Goal: Task Accomplishment & Management: Use online tool/utility

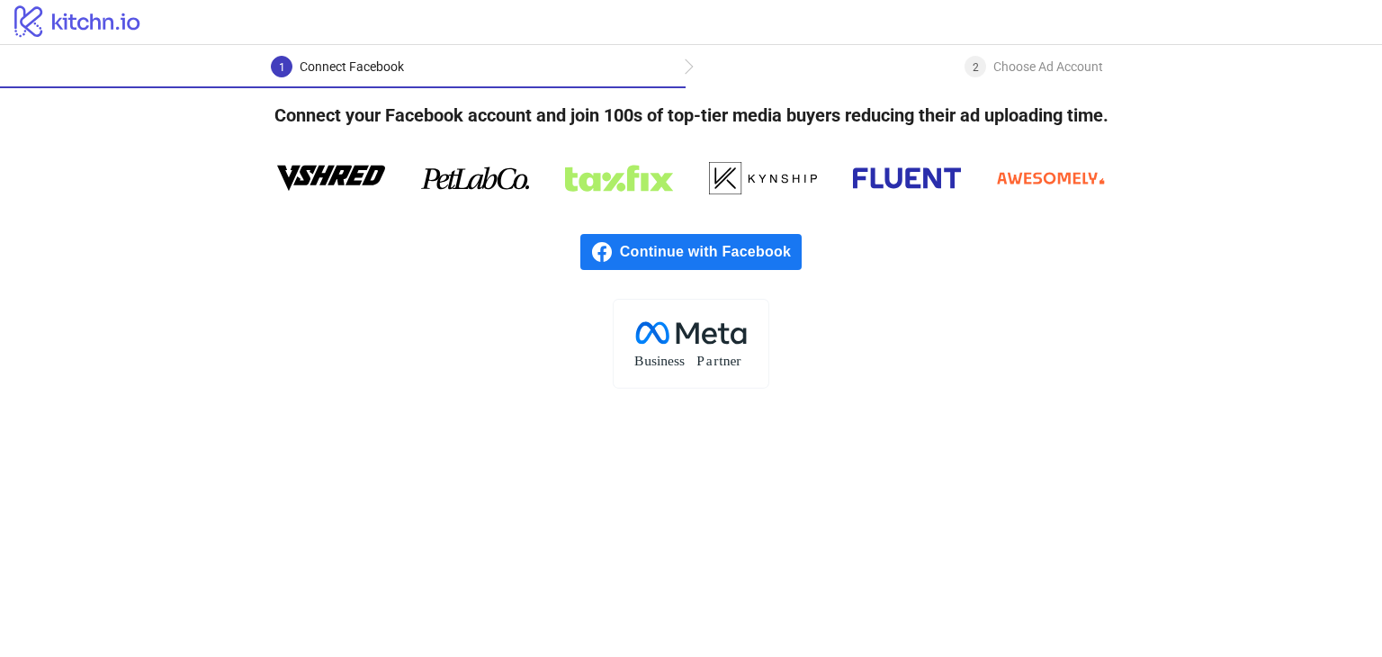
click at [757, 253] on span "Continue with Facebook" at bounding box center [711, 252] width 182 height 36
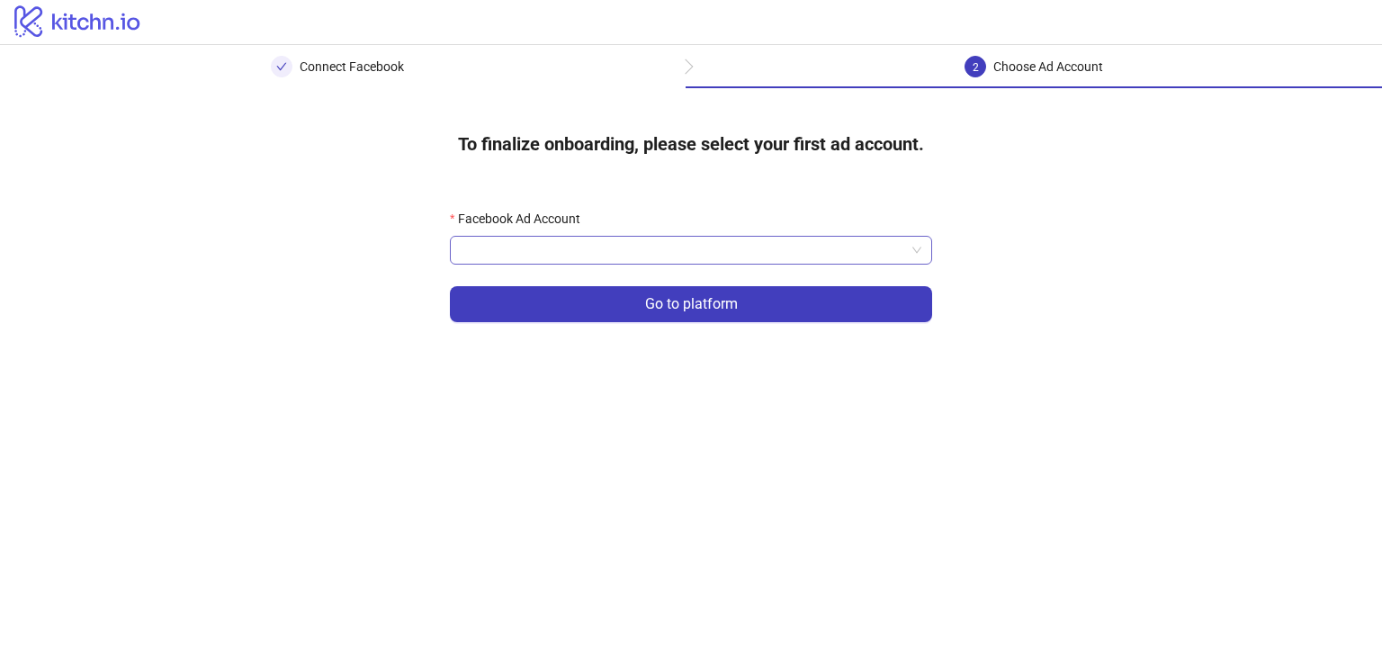
click at [659, 250] on input "Facebook Ad Account" at bounding box center [683, 250] width 445 height 27
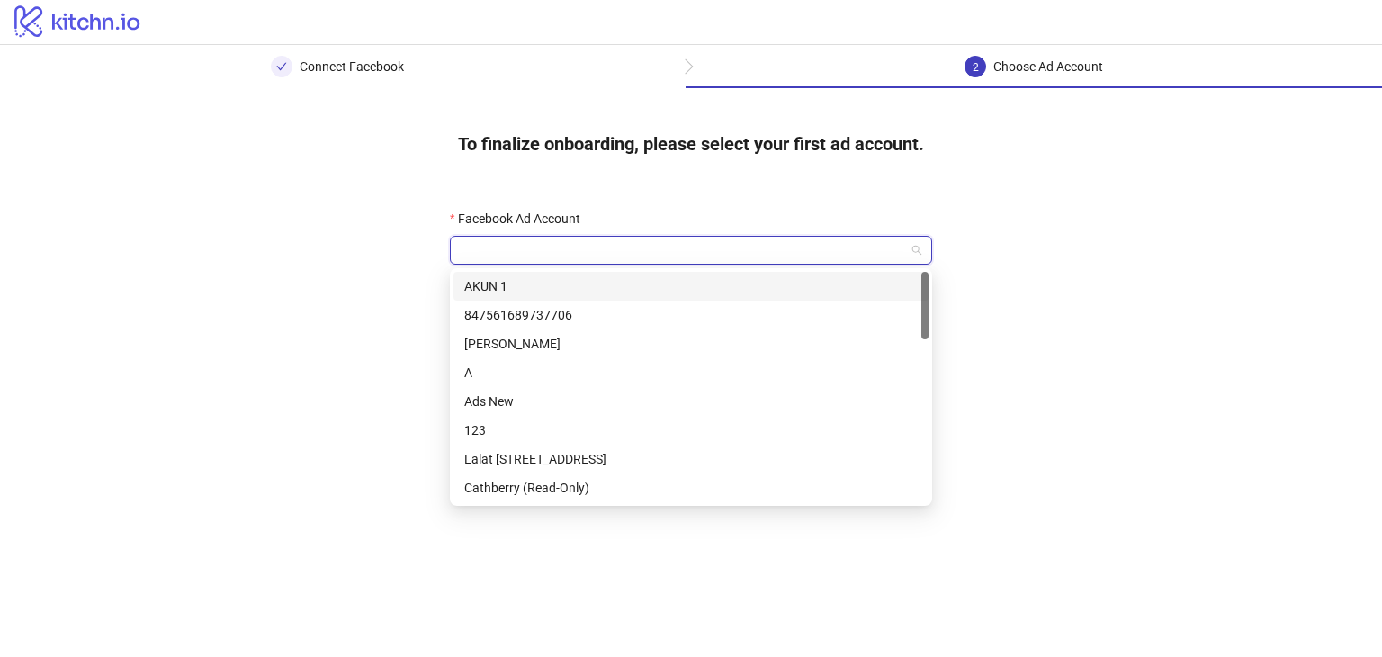
click at [573, 284] on div "AKUN 1" at bounding box center [691, 286] width 454 height 20
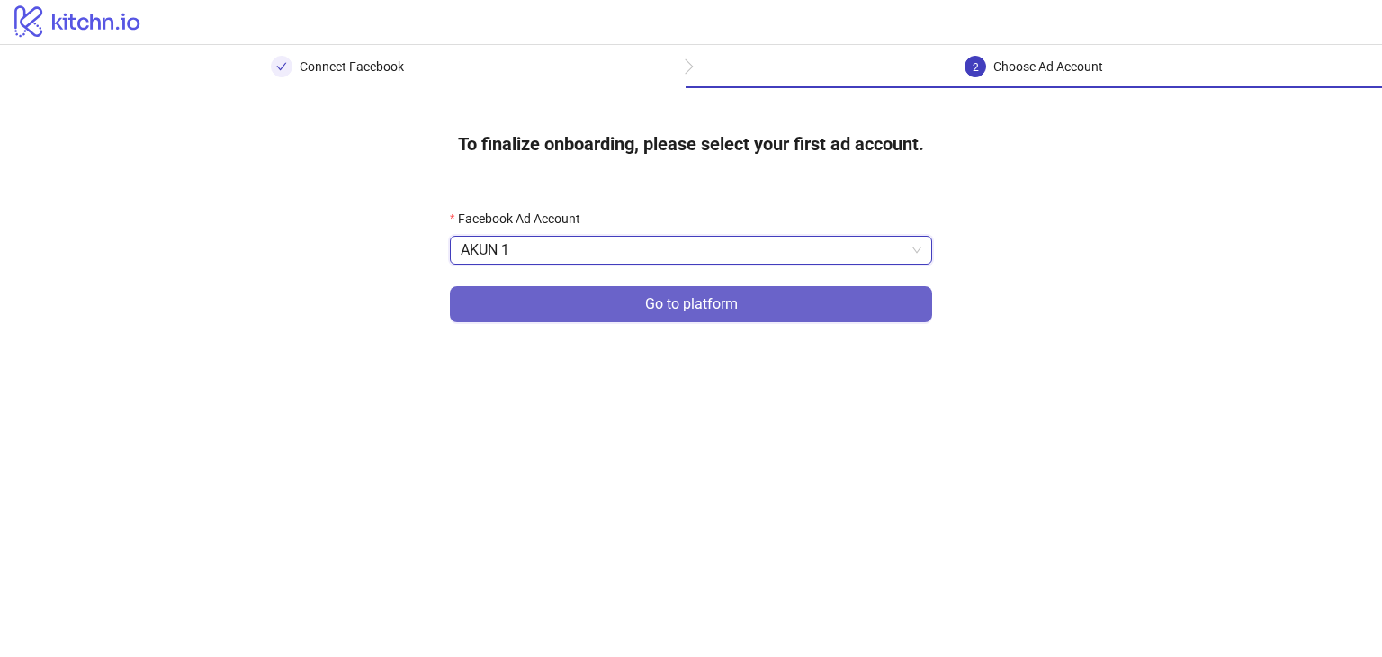
click at [616, 309] on button "Go to platform" at bounding box center [691, 304] width 482 height 36
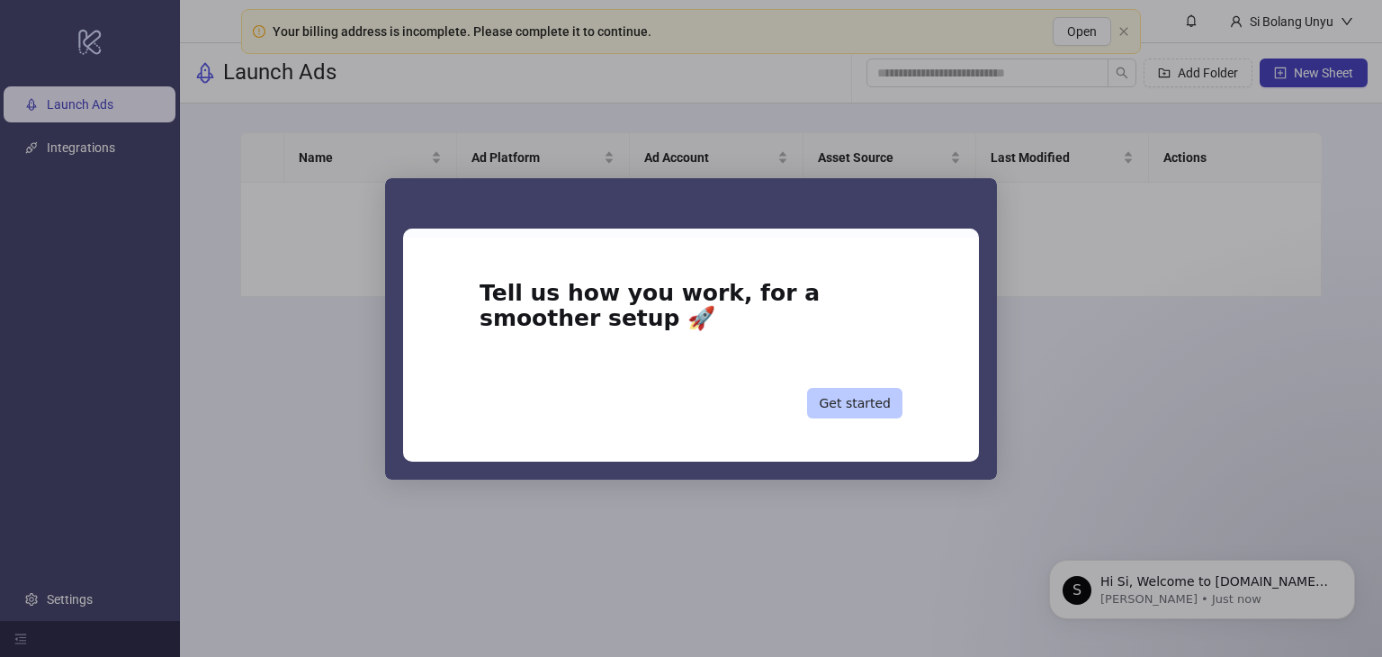
click at [854, 407] on button "Get started" at bounding box center [854, 403] width 95 height 31
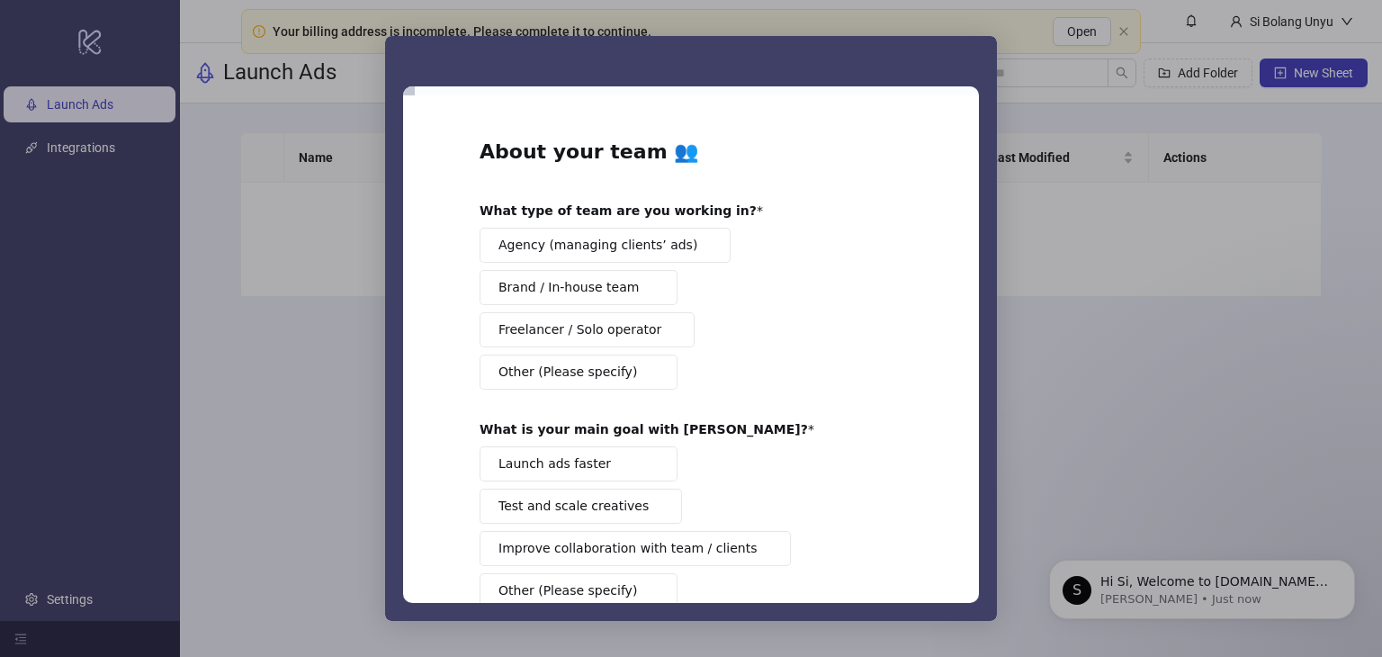
click at [643, 238] on span "Agency (managing clients’ ads)" at bounding box center [598, 245] width 199 height 19
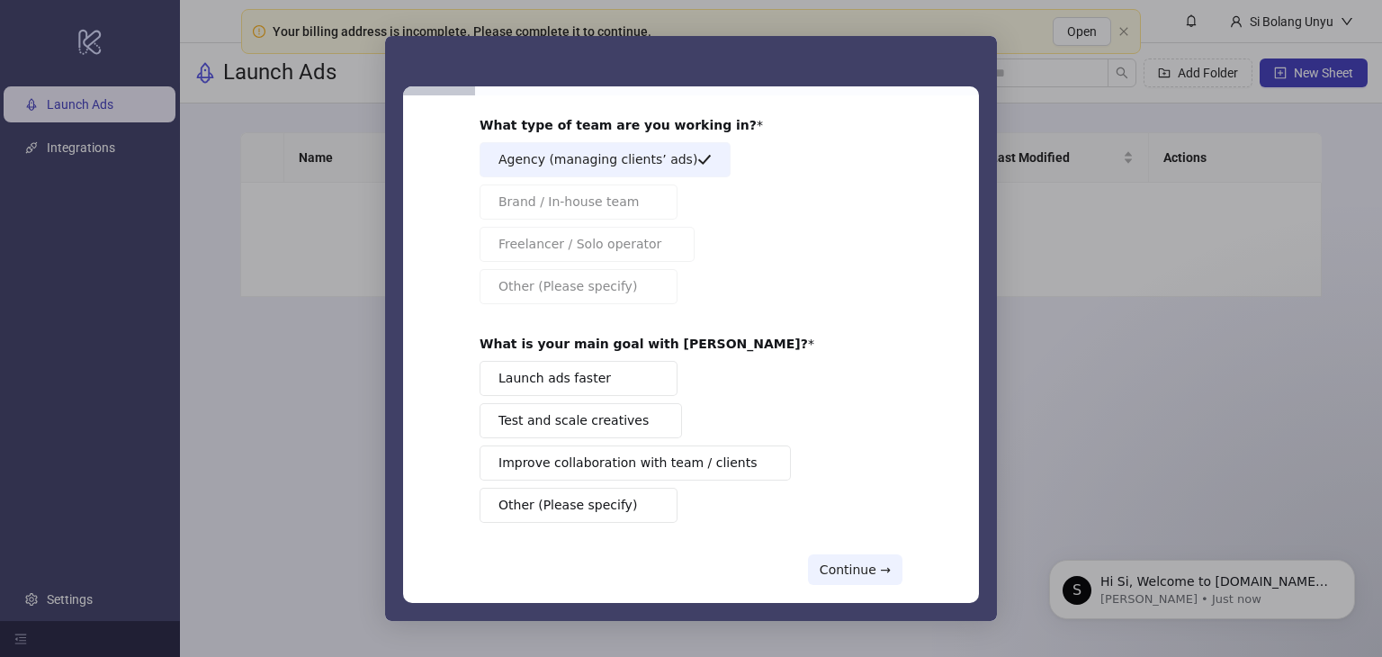
scroll to position [90, 0]
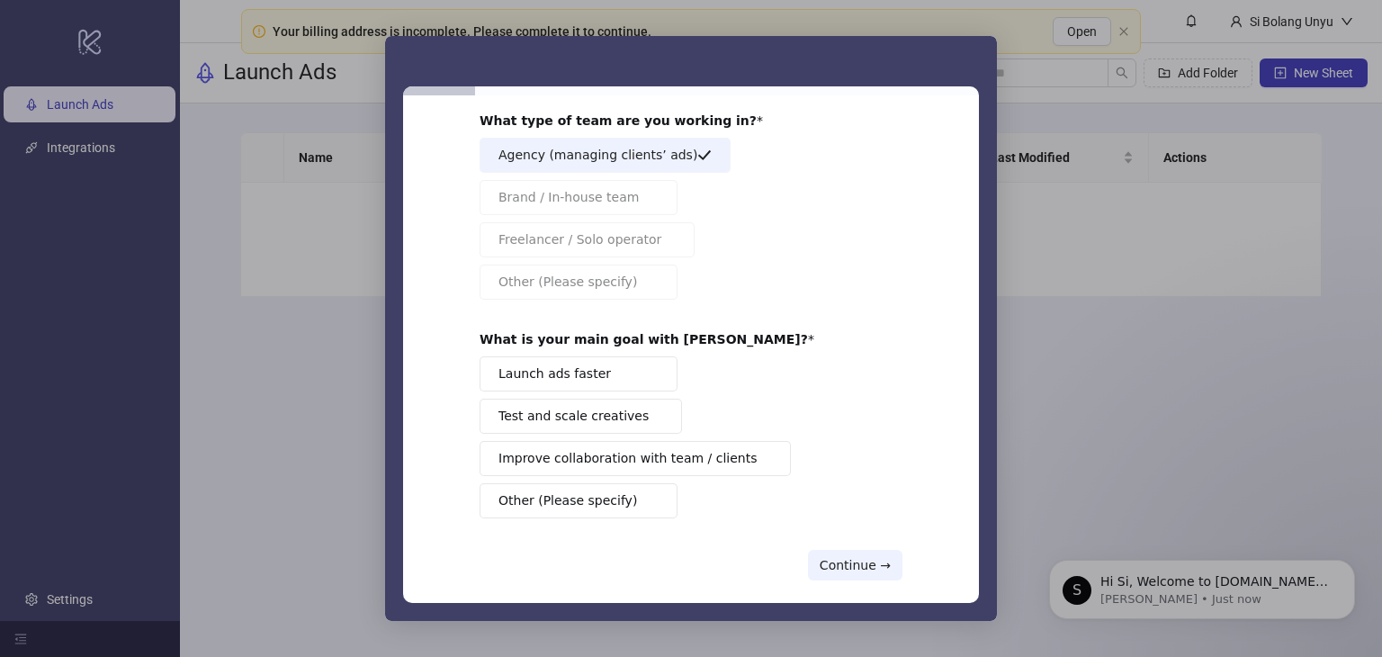
click at [618, 371] on button "Launch ads faster" at bounding box center [579, 373] width 198 height 35
click at [619, 420] on span "Test and scale creatives" at bounding box center [574, 416] width 150 height 19
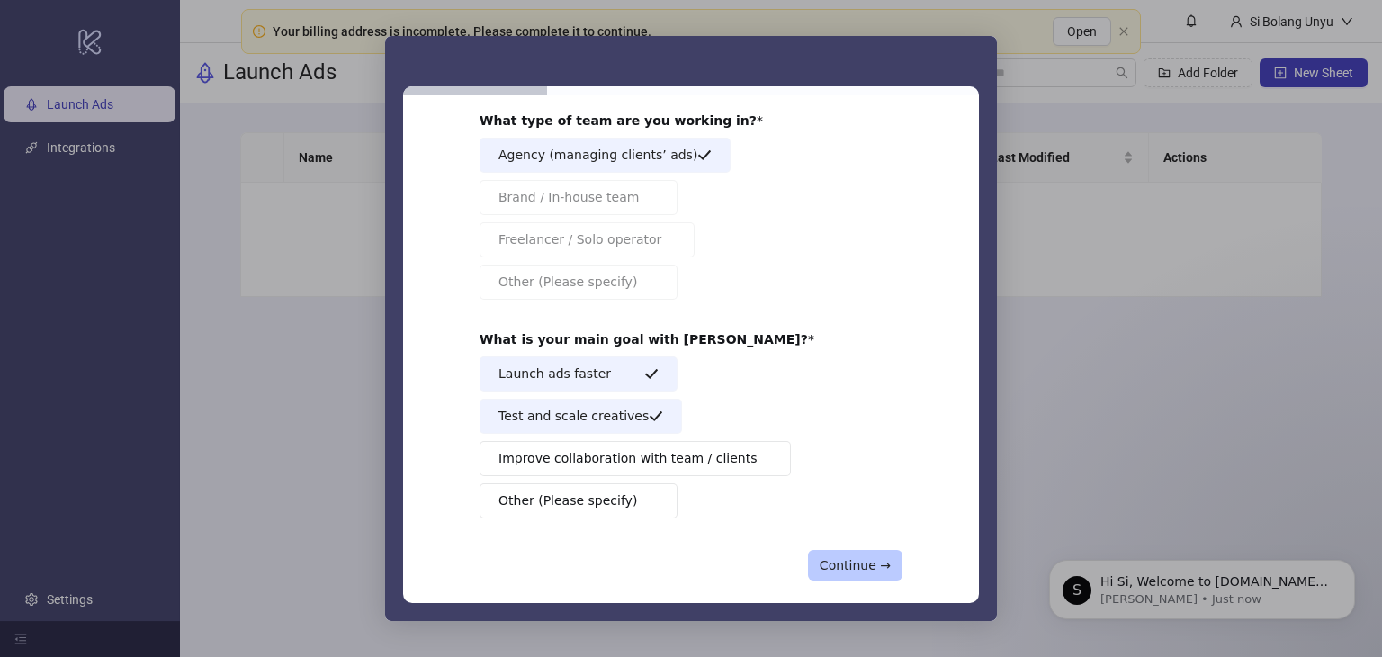
click at [879, 569] on button "Continue →" at bounding box center [855, 565] width 94 height 31
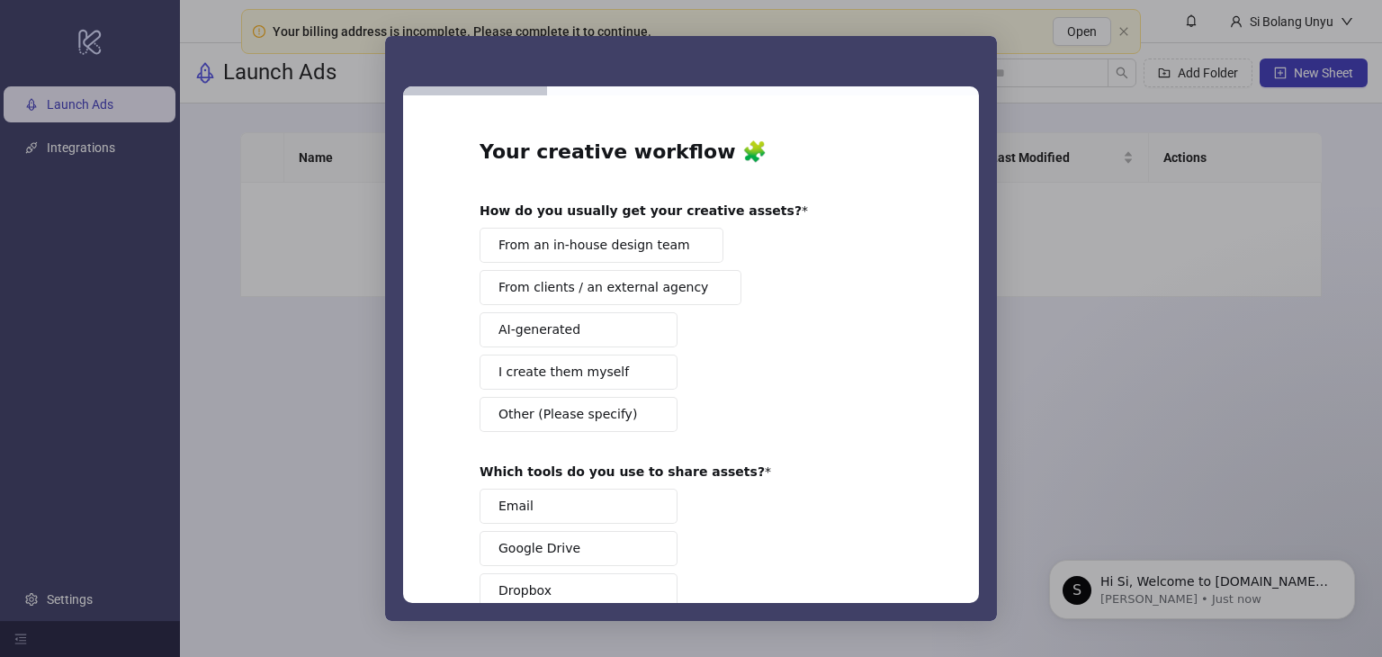
click at [611, 368] on button "I create them myself" at bounding box center [579, 372] width 198 height 35
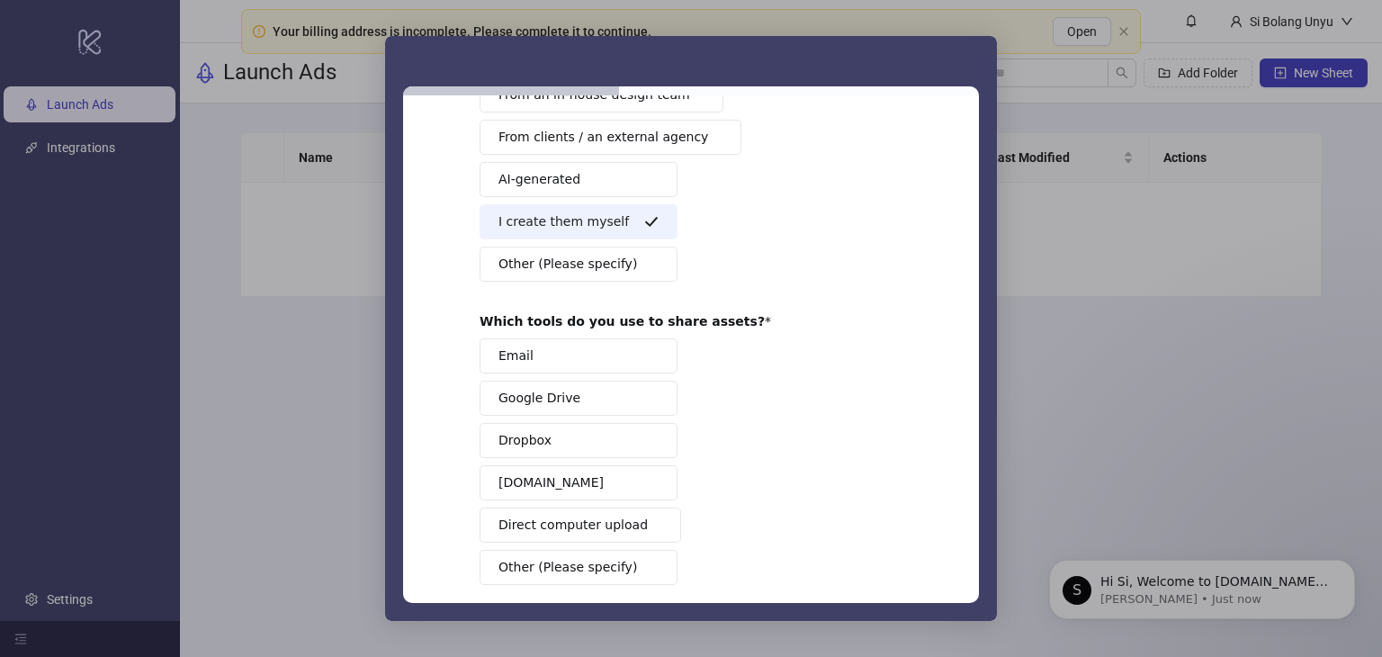
scroll to position [180, 0]
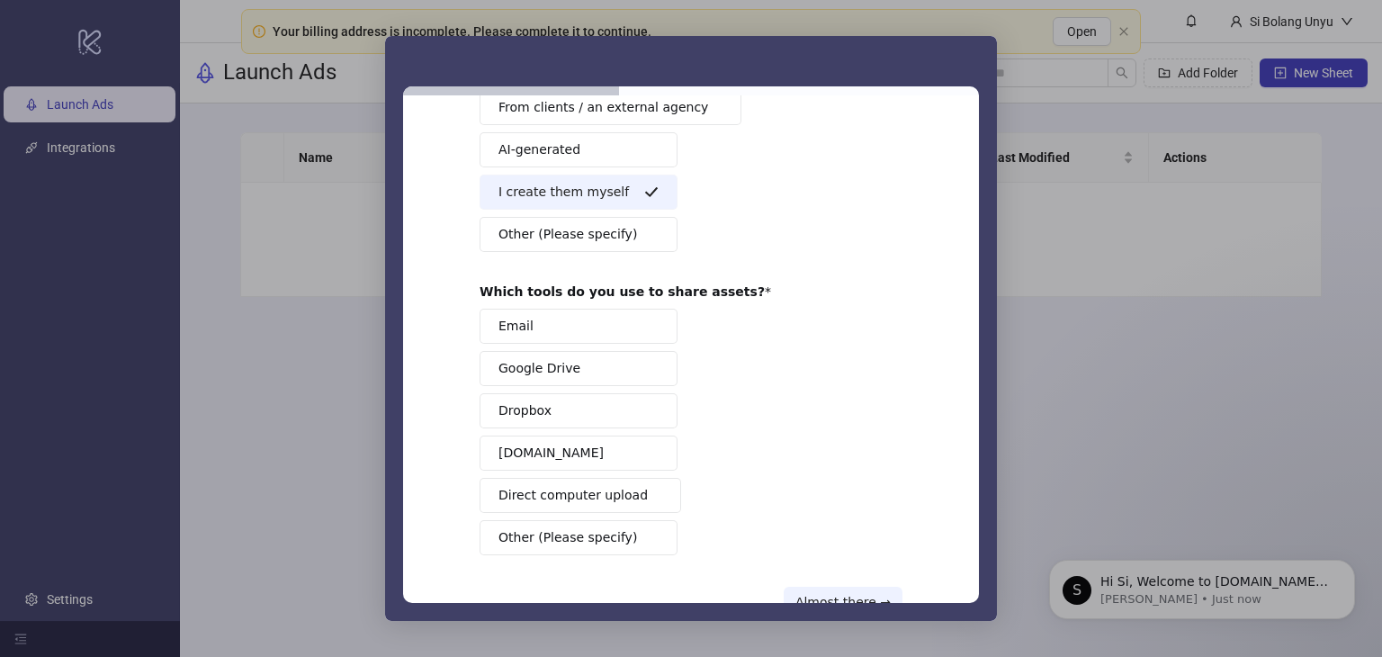
click at [596, 537] on span "Other (Please specify)" at bounding box center [568, 537] width 139 height 19
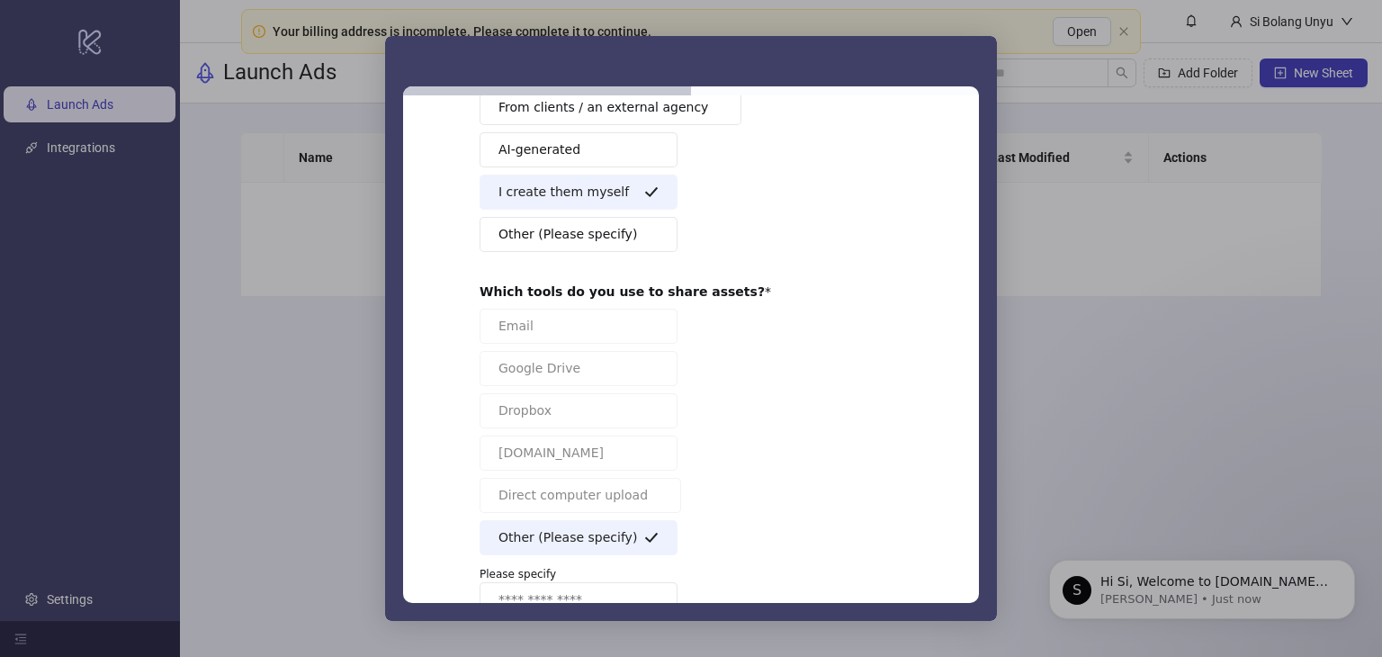
click at [597, 531] on span "Other (Please specify)" at bounding box center [568, 537] width 139 height 19
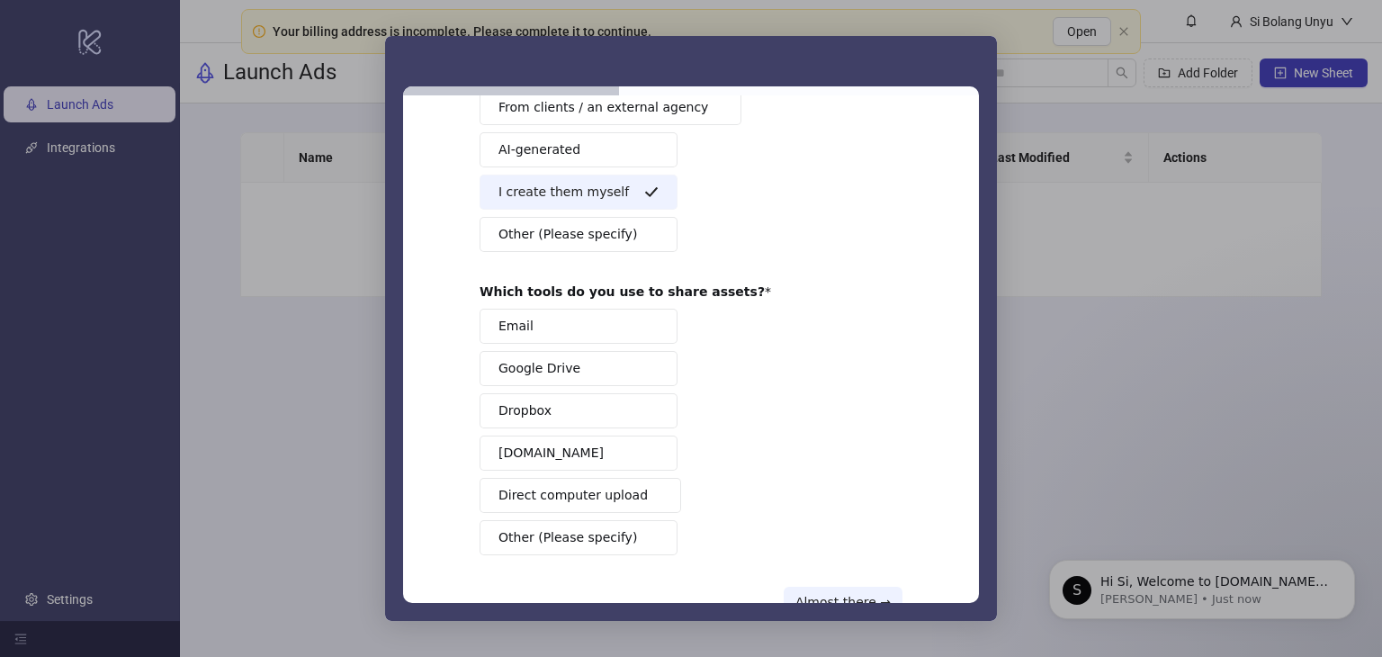
drag, startPoint x: 583, startPoint y: 498, endPoint x: 618, endPoint y: 476, distance: 41.2
click at [583, 496] on span "Direct computer upload" at bounding box center [573, 495] width 149 height 19
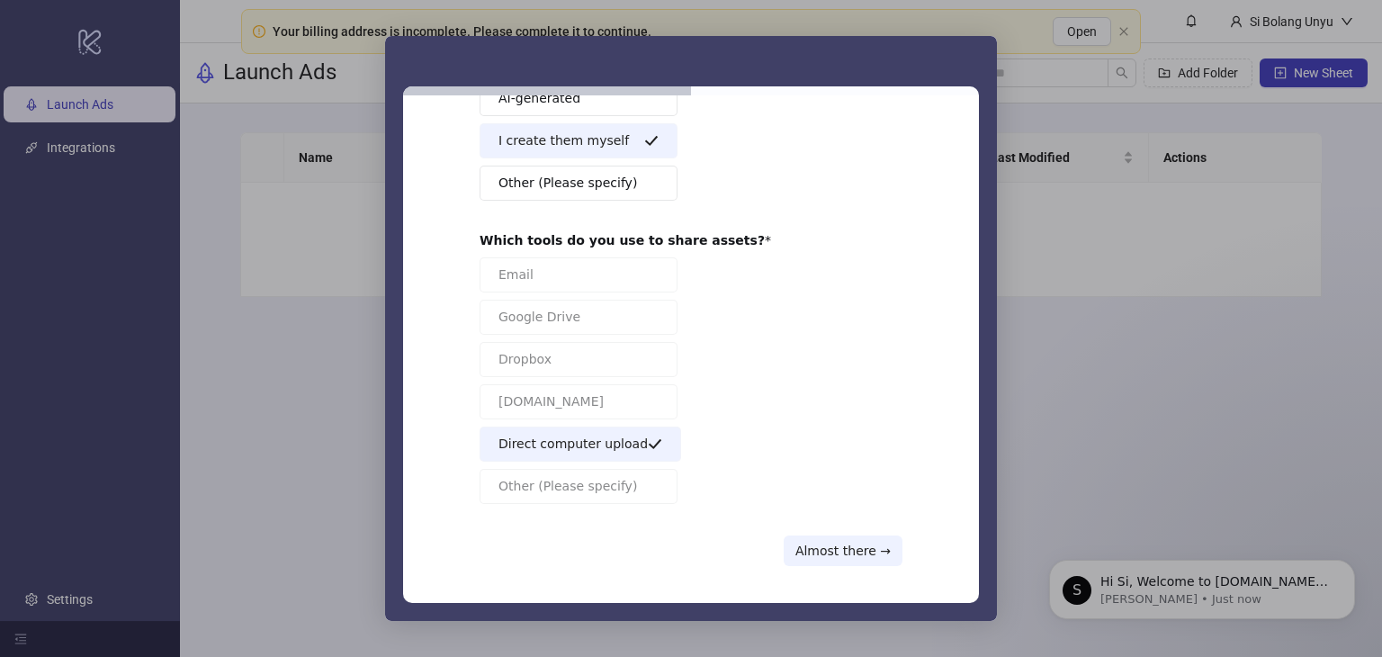
scroll to position [234, 0]
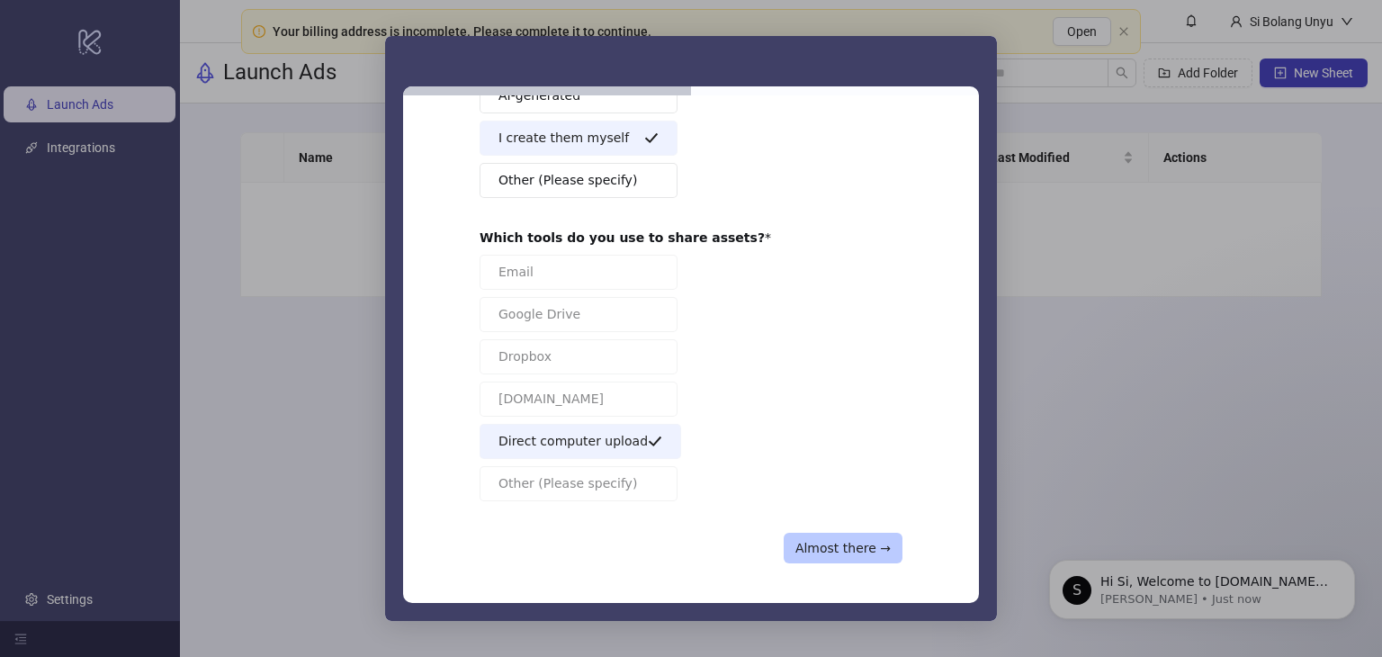
click at [832, 536] on button "Almost there →" at bounding box center [843, 548] width 119 height 31
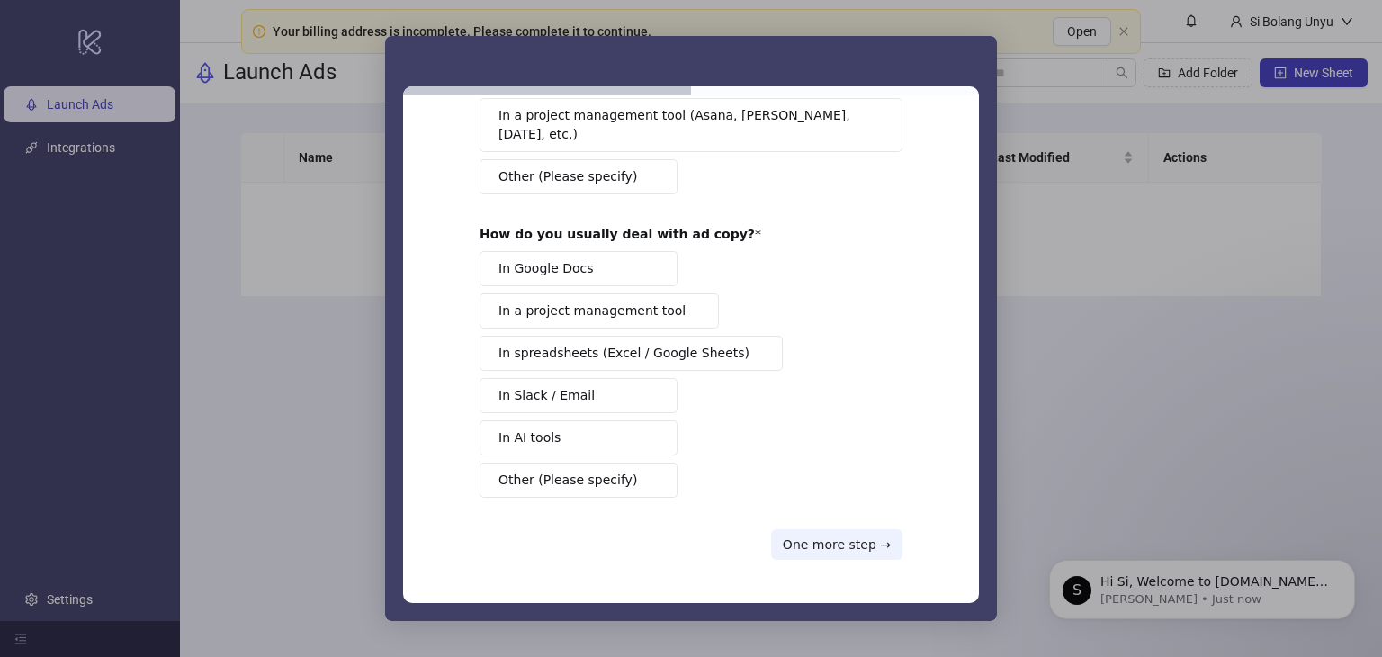
scroll to position [0, 0]
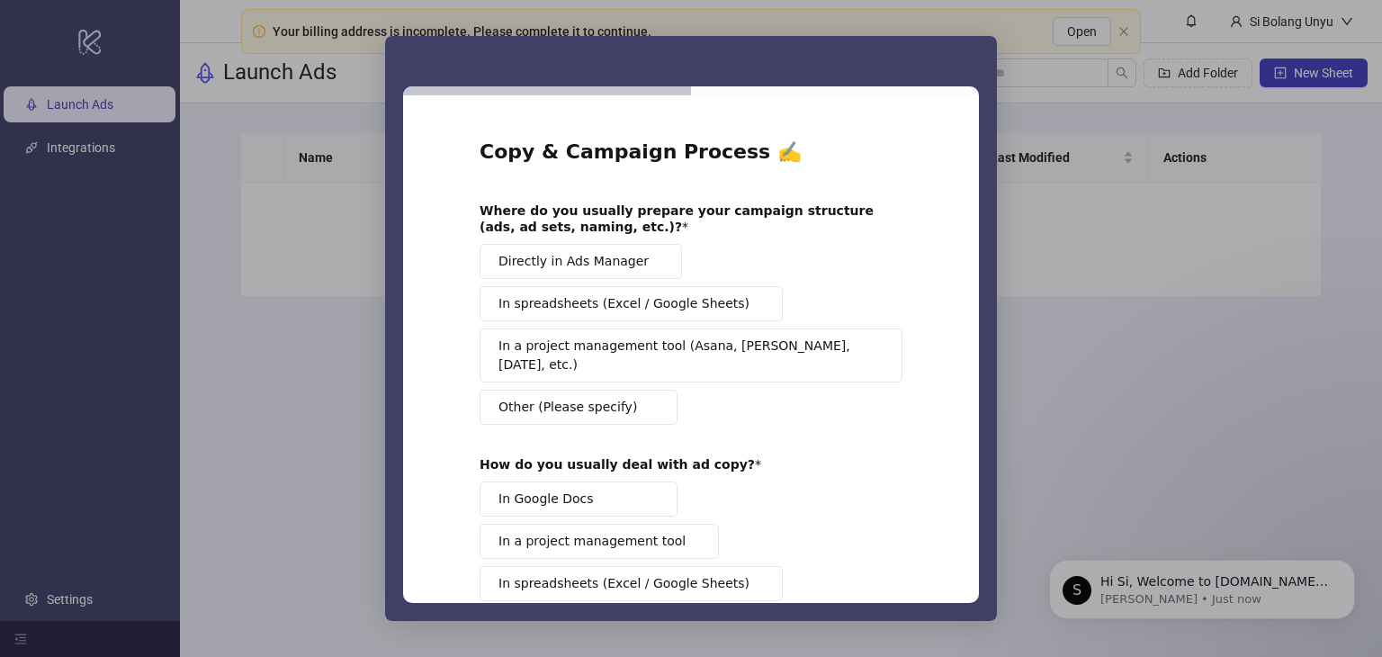
click at [567, 261] on span "Directly in Ads Manager" at bounding box center [574, 261] width 150 height 19
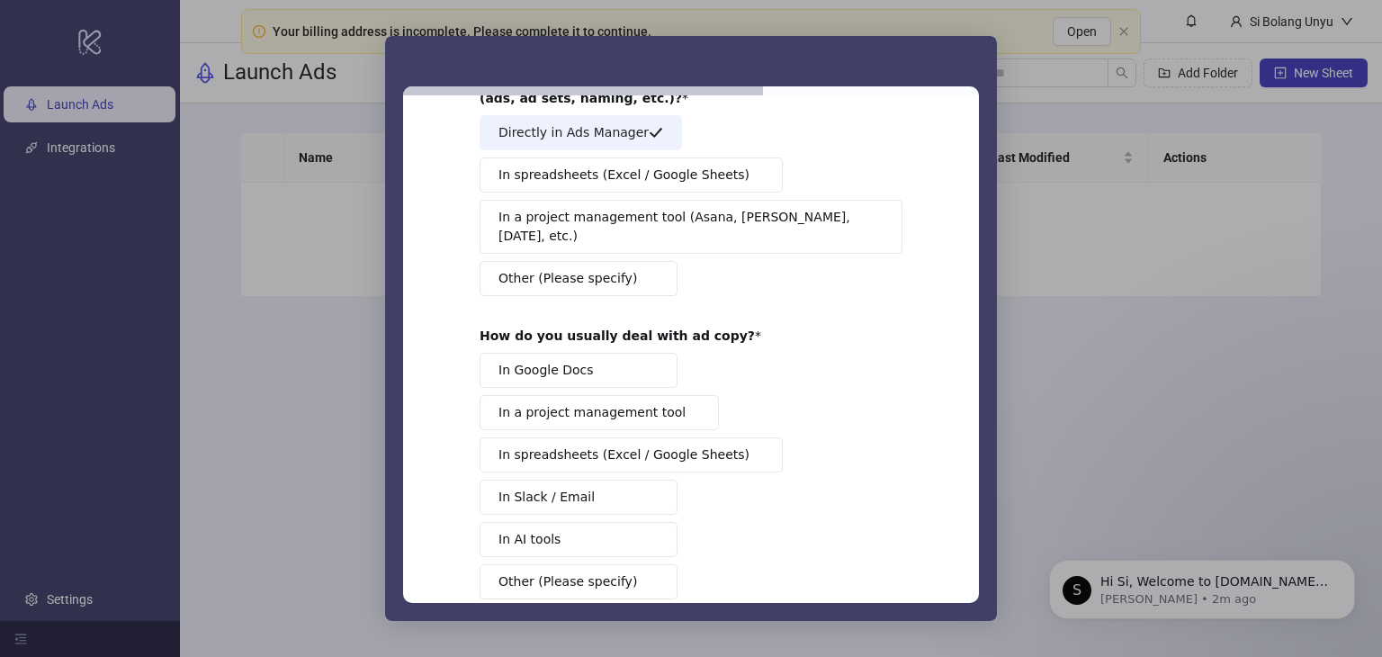
scroll to position [180, 0]
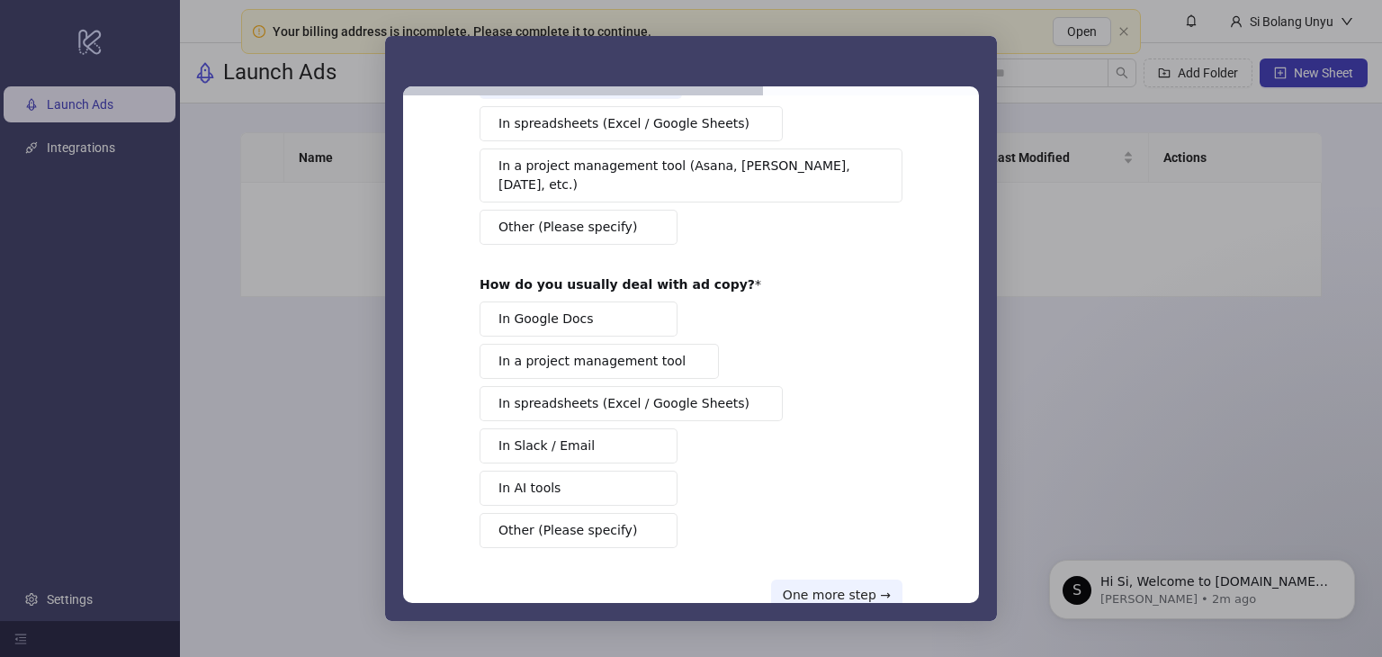
drag, startPoint x: 619, startPoint y: 514, endPoint x: 620, endPoint y: 502, distance: 11.7
click at [619, 514] on button "Other (Please specify)" at bounding box center [579, 530] width 198 height 35
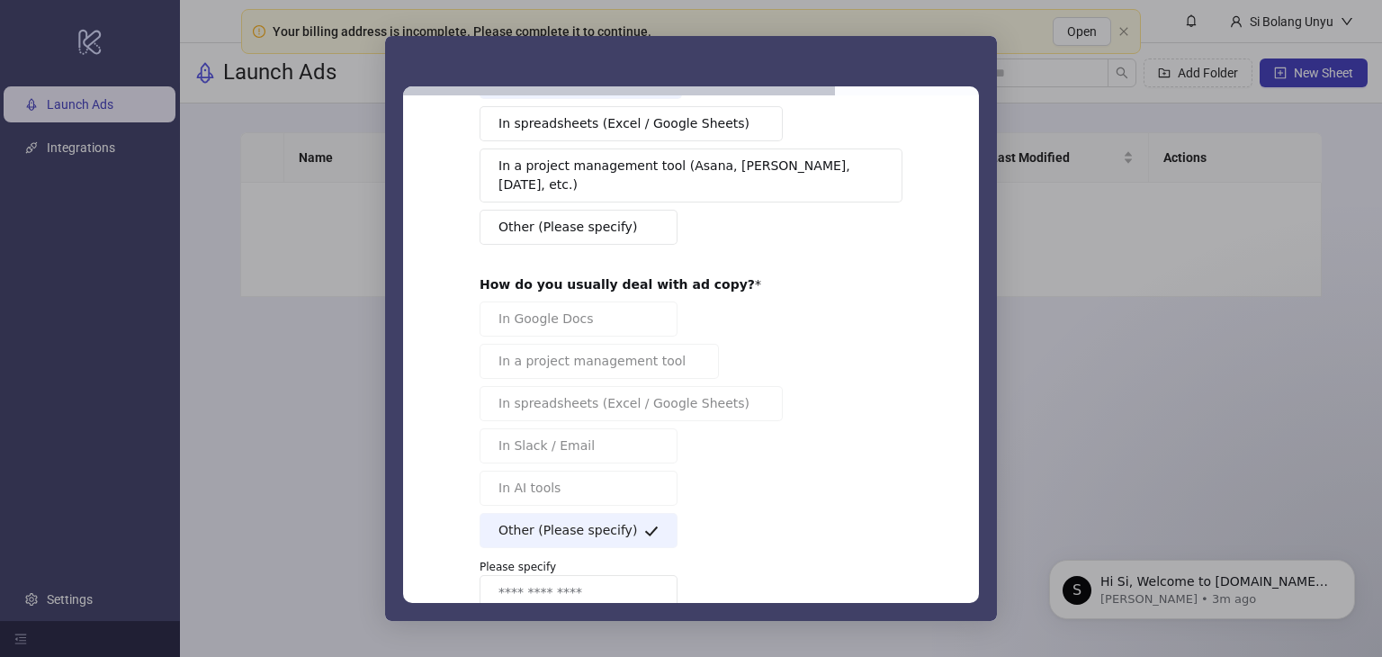
click at [618, 513] on button "Other (Please specify)" at bounding box center [579, 530] width 198 height 35
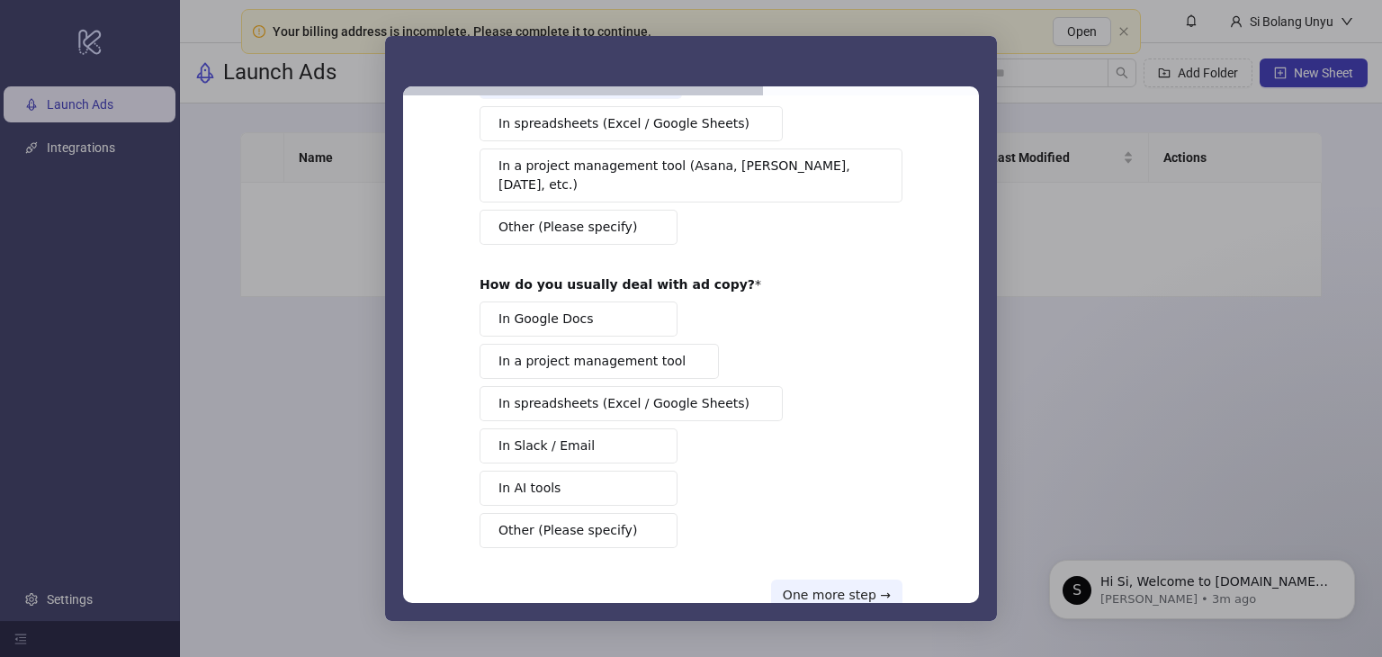
scroll to position [208, 0]
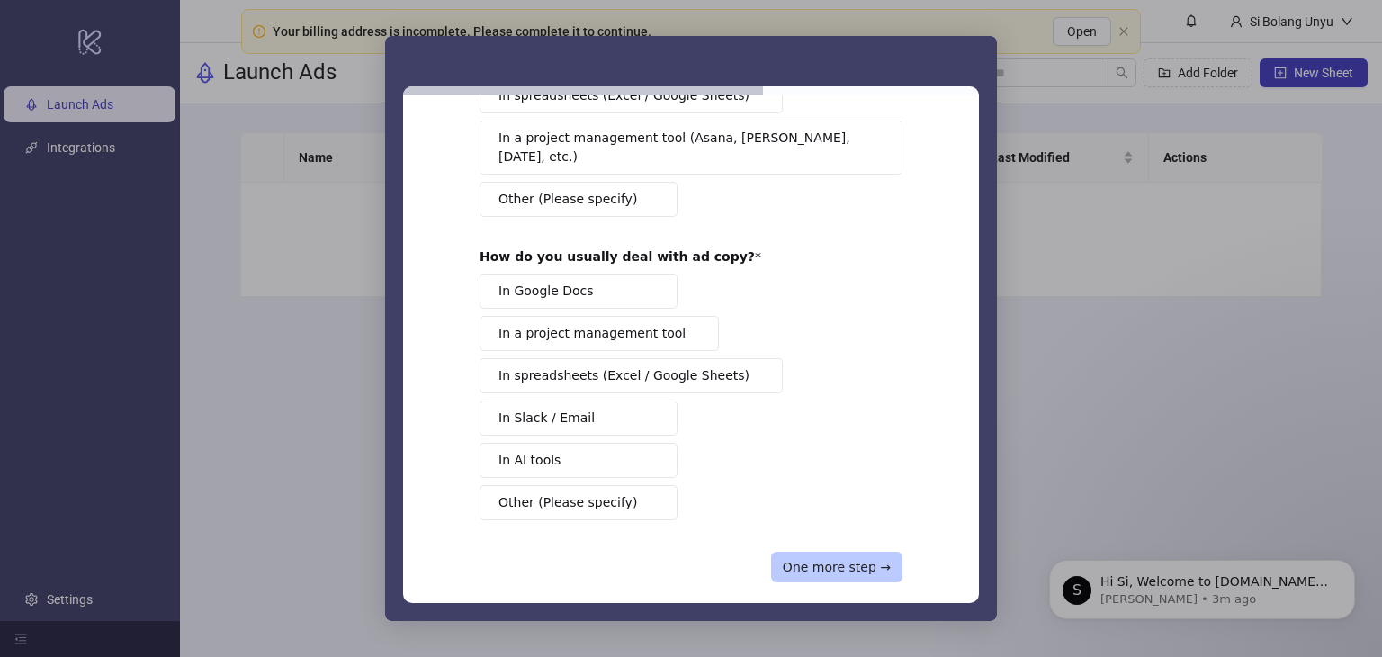
click at [843, 552] on button "One more step →" at bounding box center [836, 567] width 131 height 31
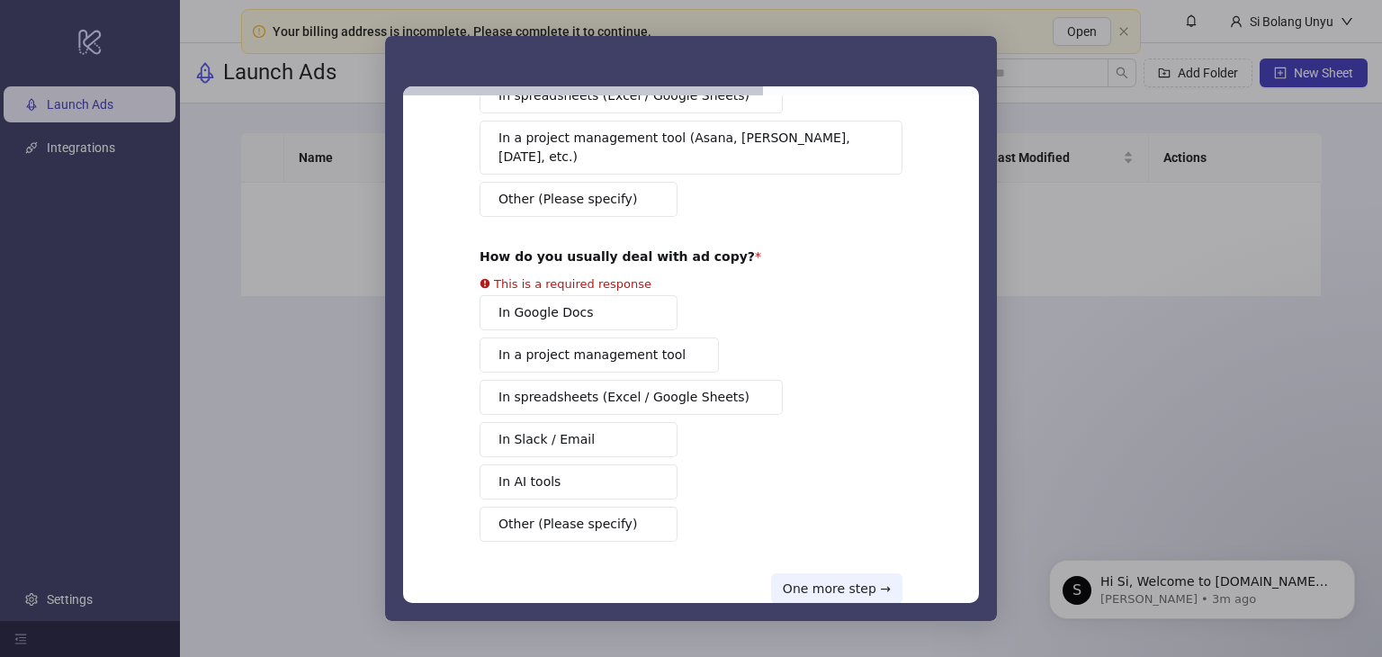
click at [574, 505] on div "Copy & Campaign Process ✍️ Where do you usually prepare your campaign structure…" at bounding box center [691, 267] width 423 height 673
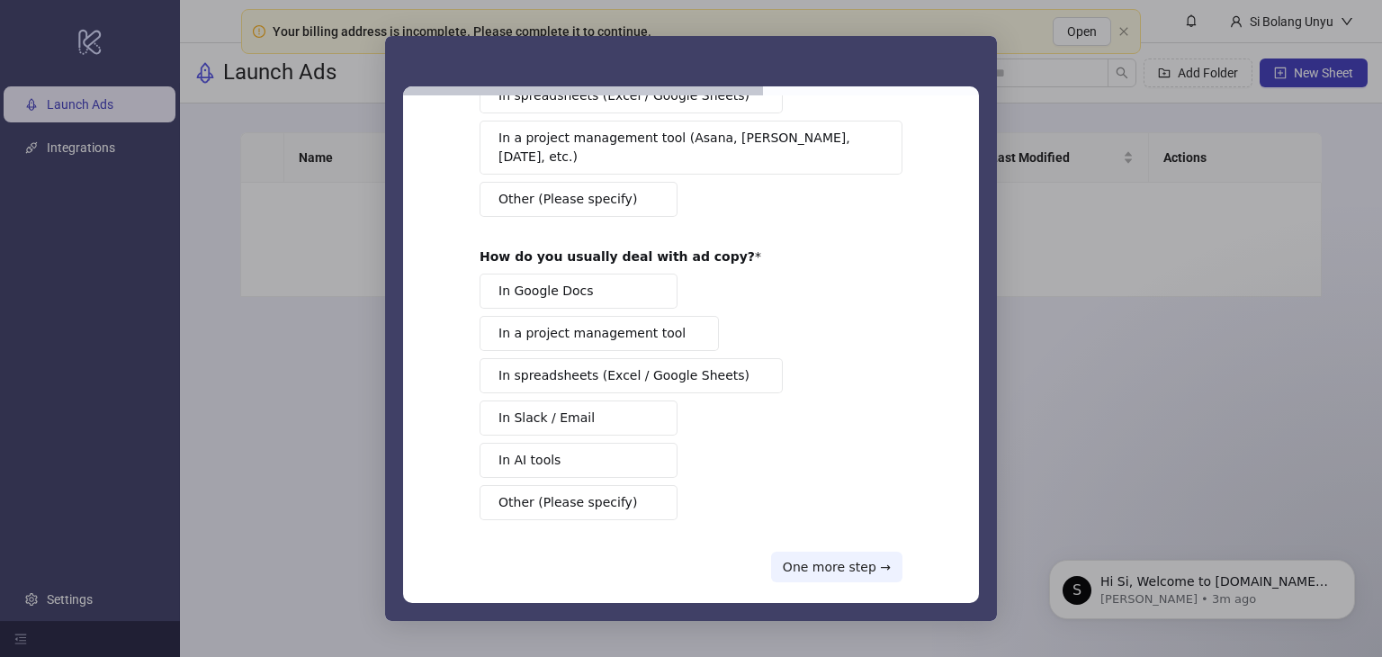
click at [635, 497] on button "Other (Please specify)" at bounding box center [579, 502] width 198 height 35
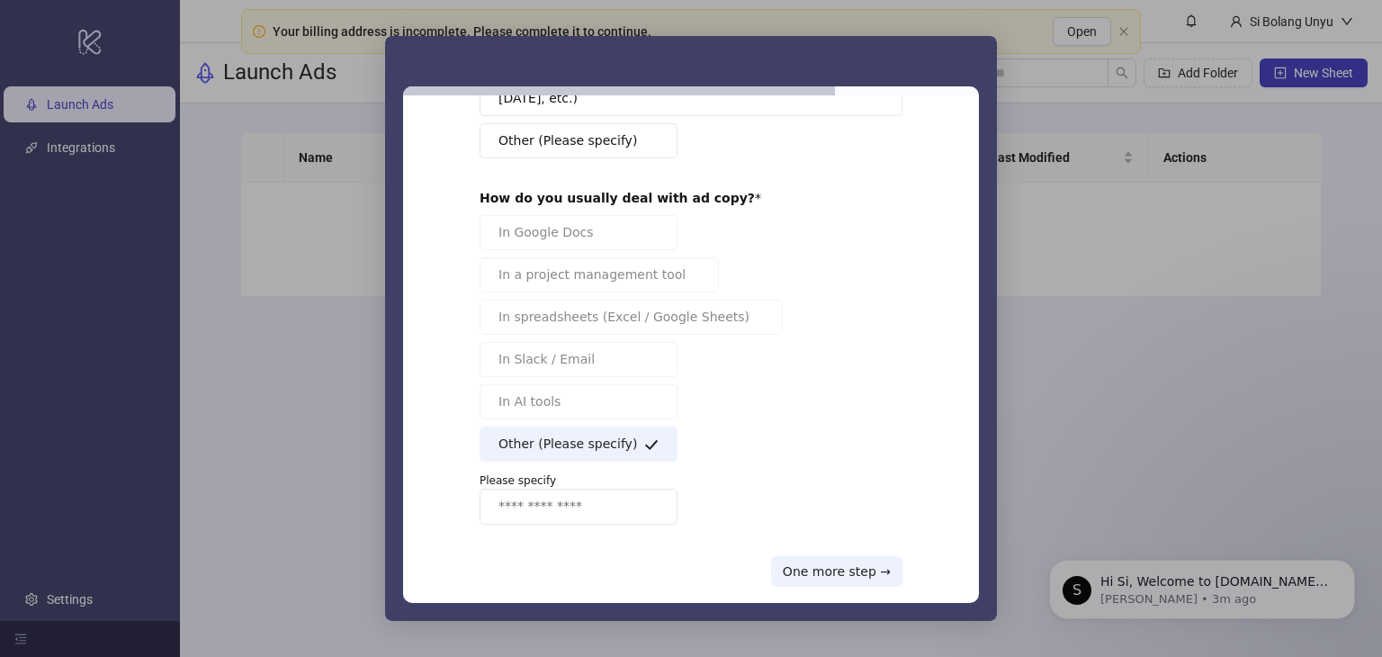
scroll to position [271, 0]
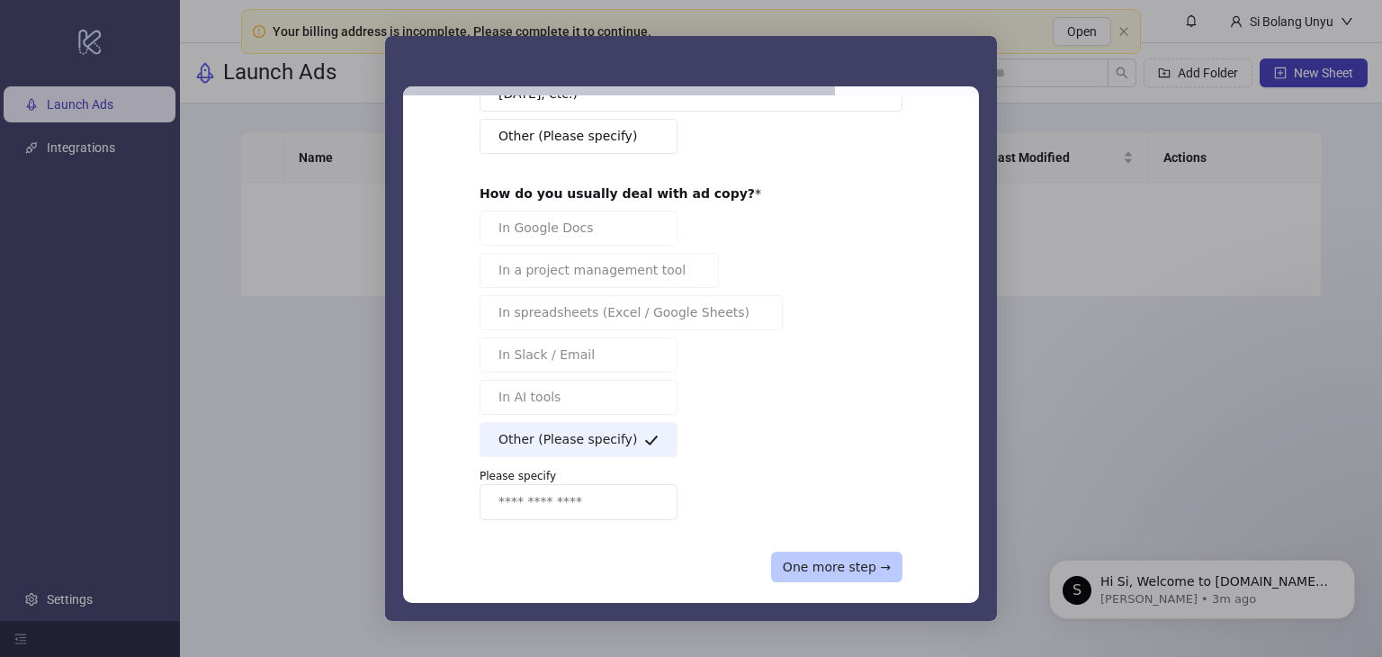
click at [854, 553] on button "One more step →" at bounding box center [836, 567] width 131 height 31
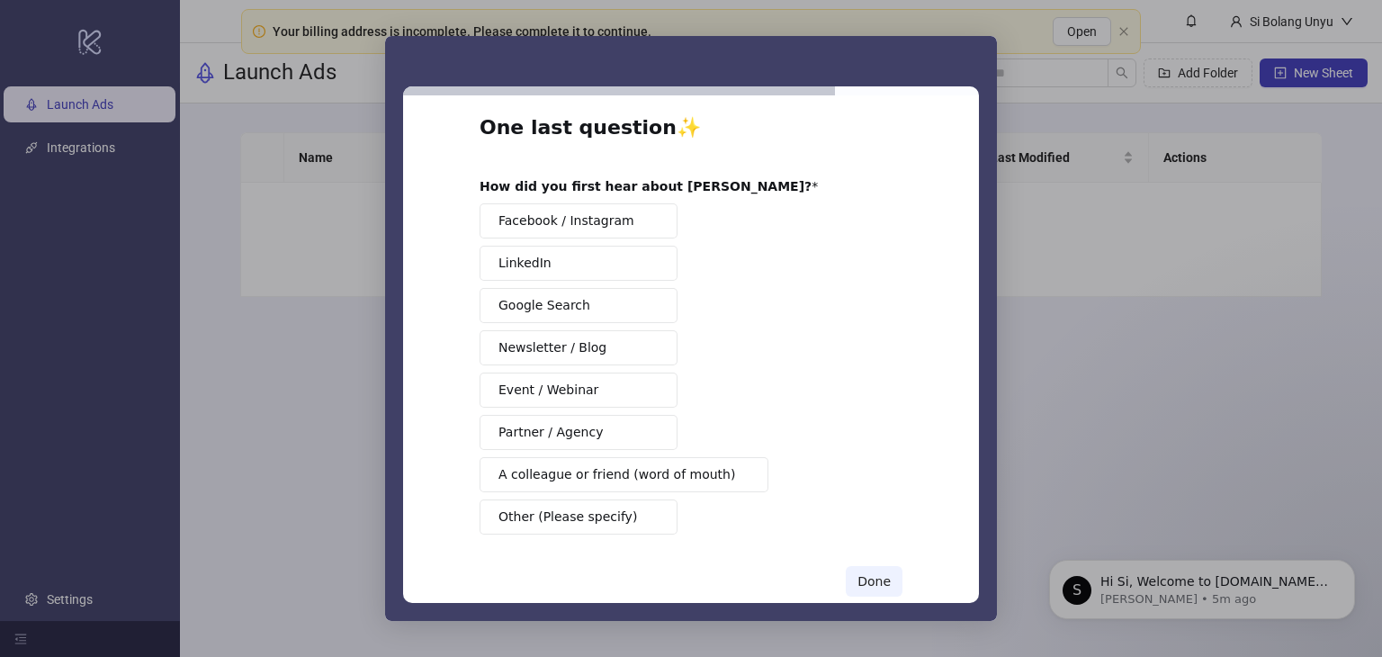
scroll to position [58, 0]
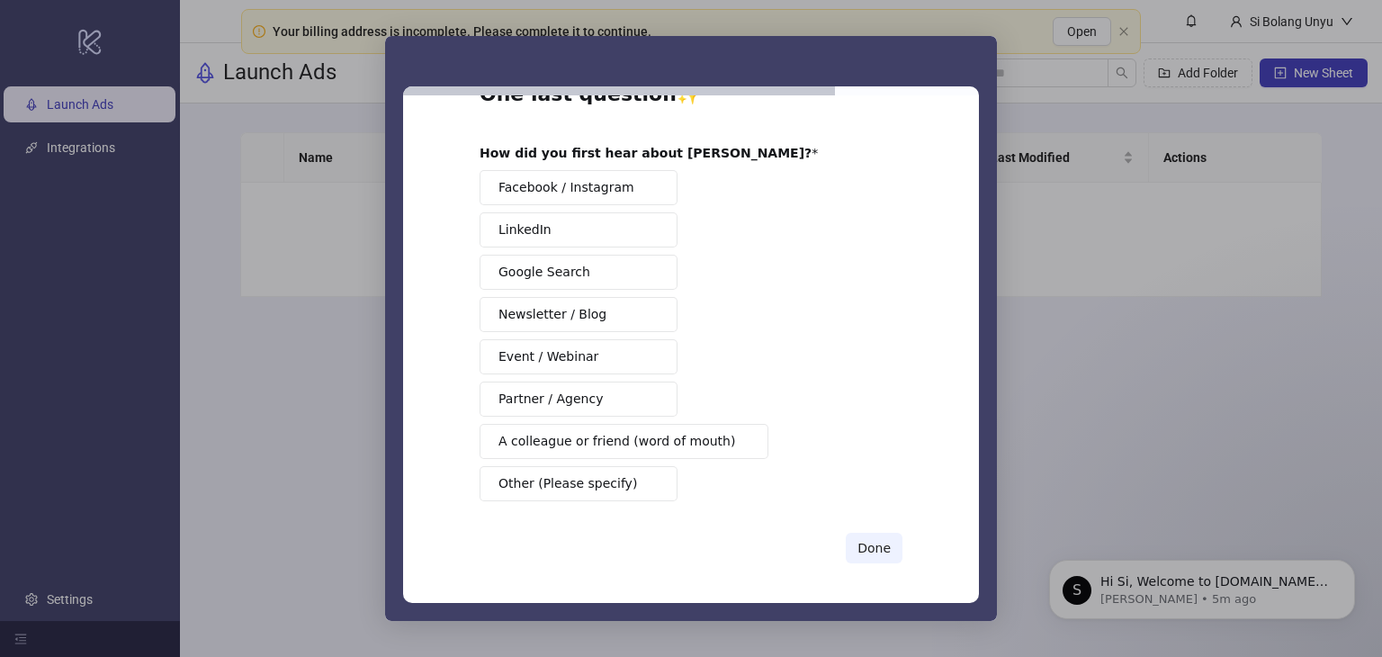
click at [596, 492] on button "Other (Please specify)" at bounding box center [579, 483] width 198 height 35
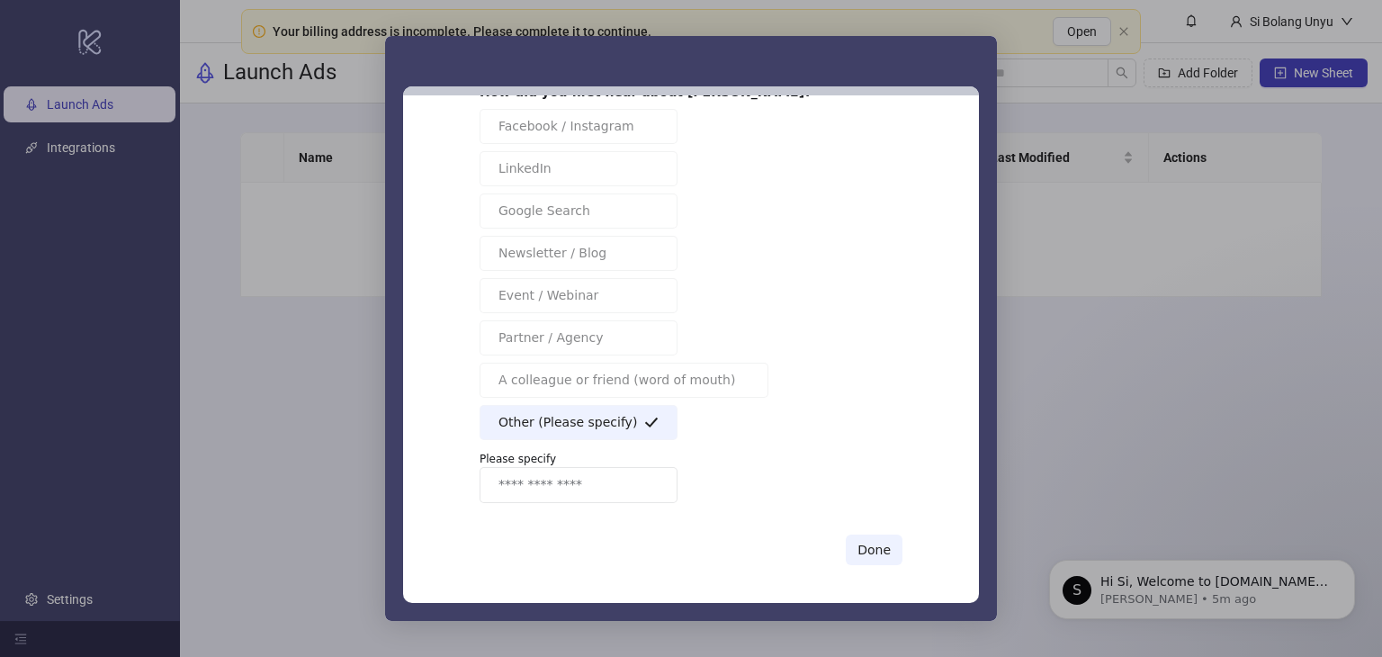
scroll to position [121, 0]
click at [882, 549] on button "Done" at bounding box center [874, 548] width 57 height 31
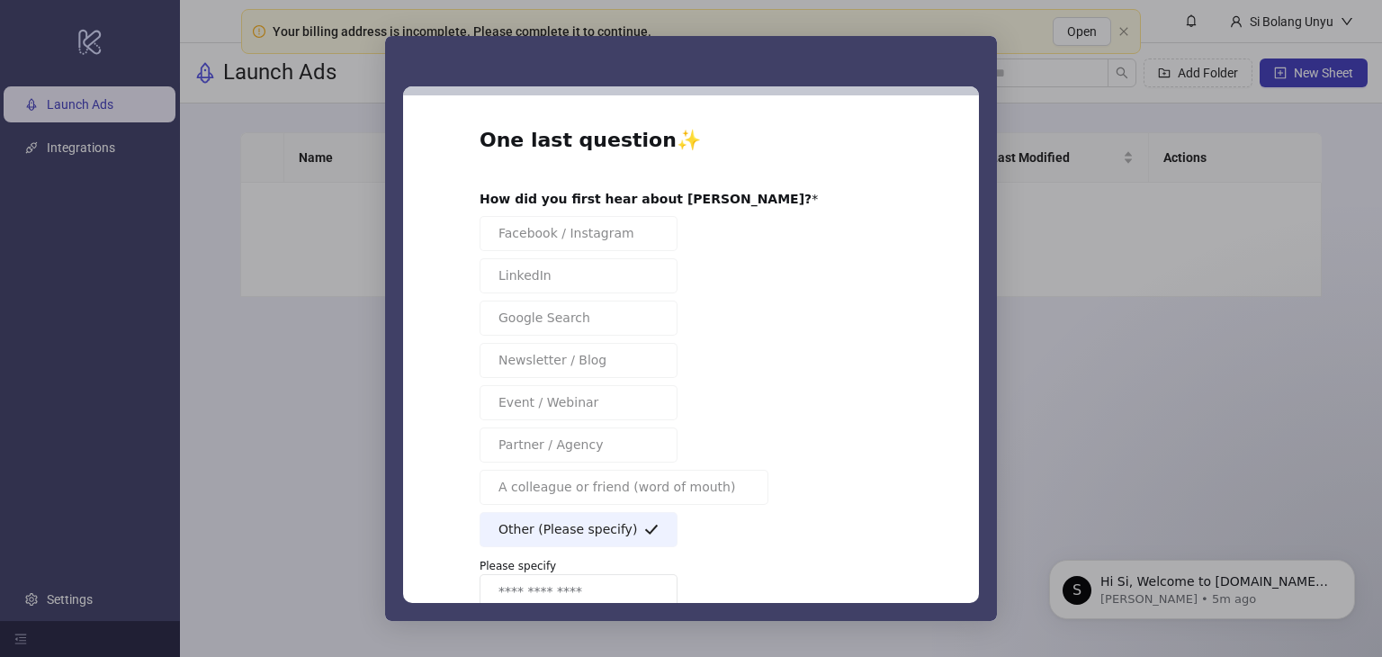
scroll to position [0, 0]
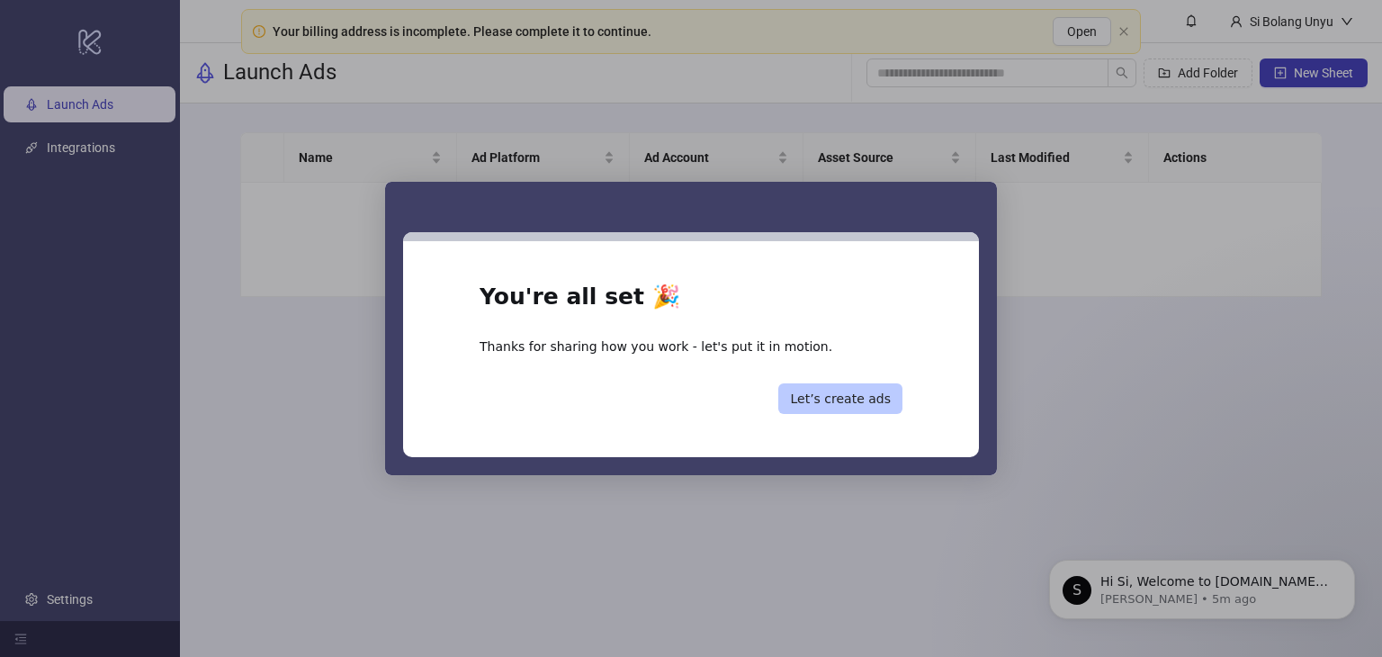
click at [839, 399] on button "Let’s create ads" at bounding box center [840, 398] width 124 height 31
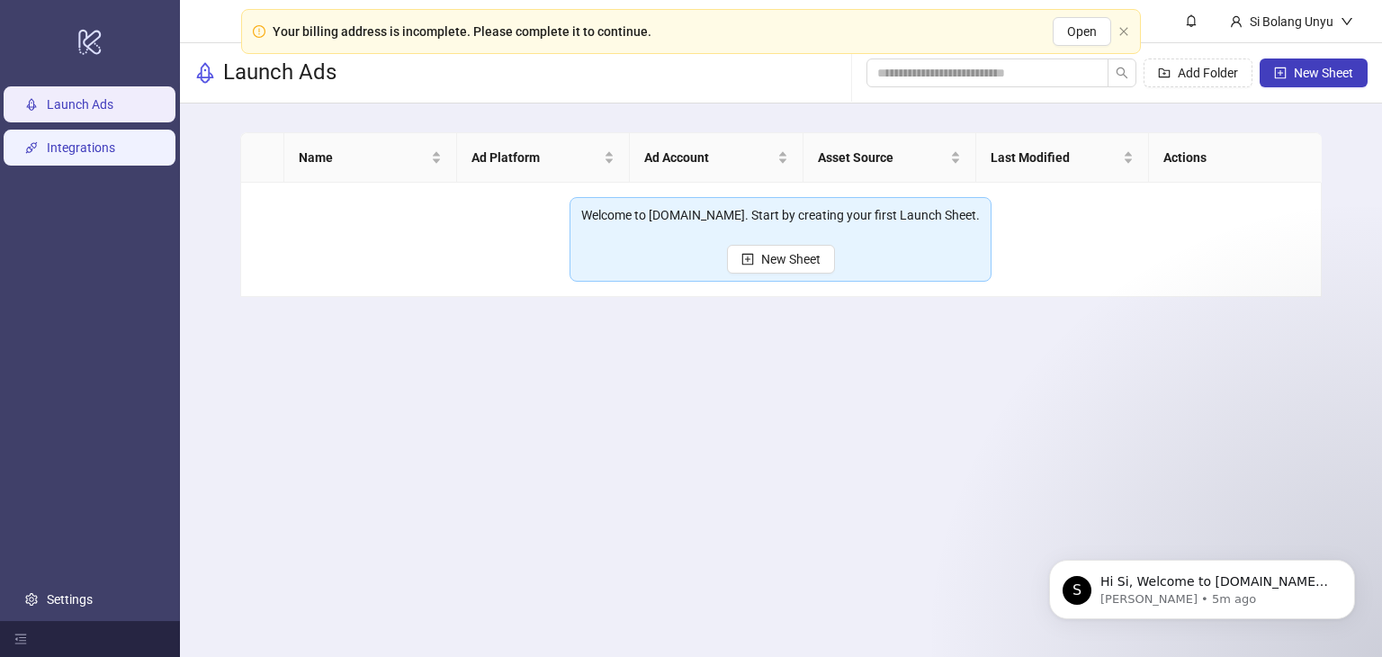
click at [106, 152] on link "Integrations" at bounding box center [81, 147] width 68 height 14
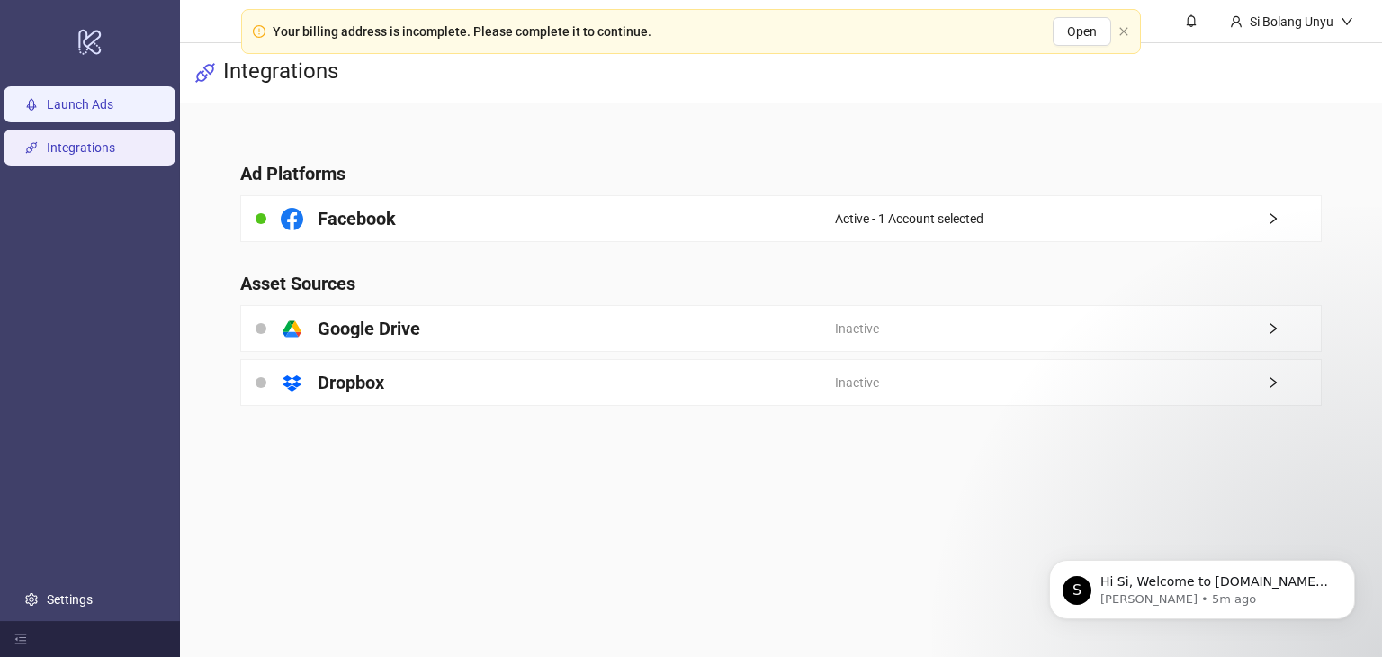
click at [101, 98] on link "Launch Ads" at bounding box center [80, 104] width 67 height 14
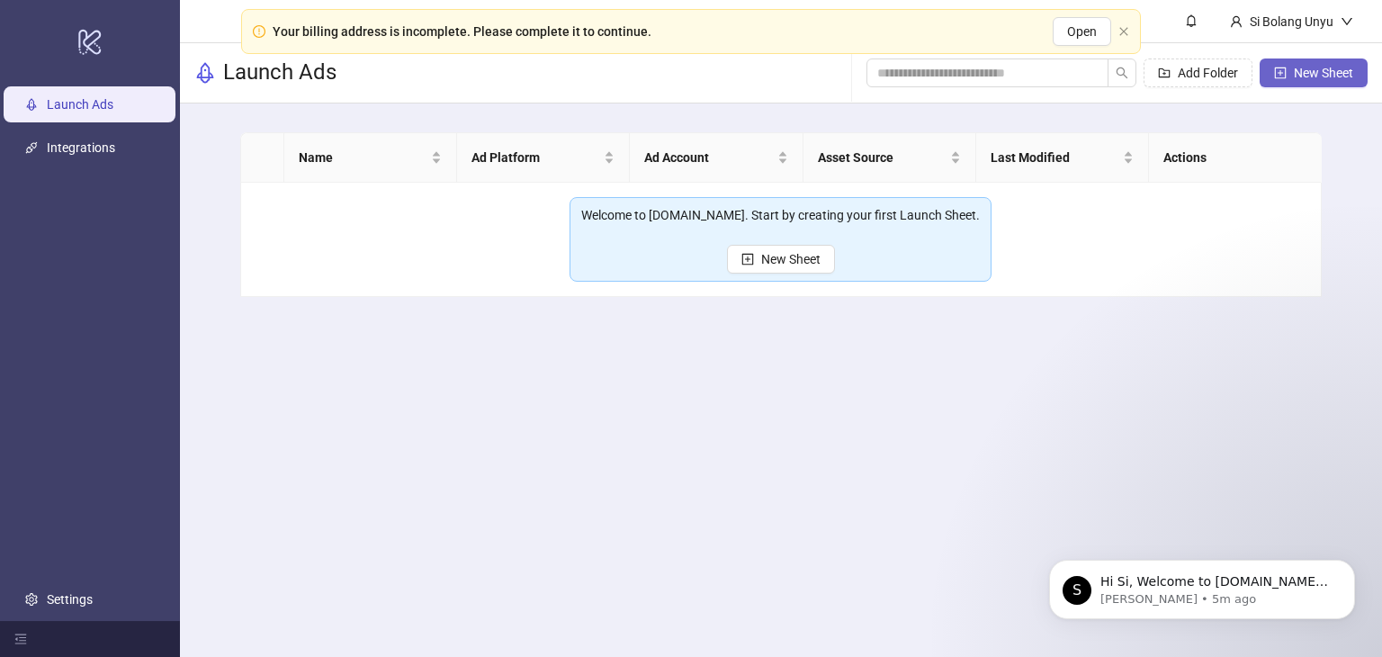
click at [1283, 74] on icon "plus-square" at bounding box center [1280, 73] width 13 height 13
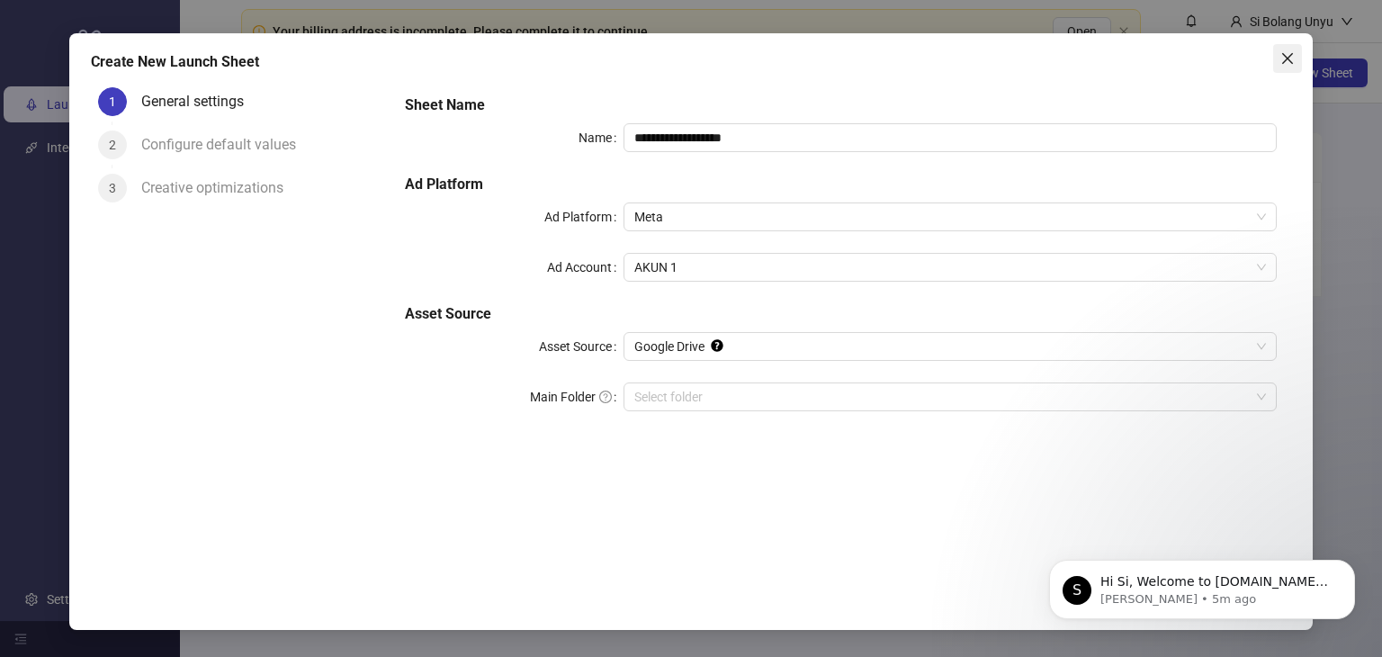
click at [1289, 58] on icon "close" at bounding box center [1288, 58] width 14 height 14
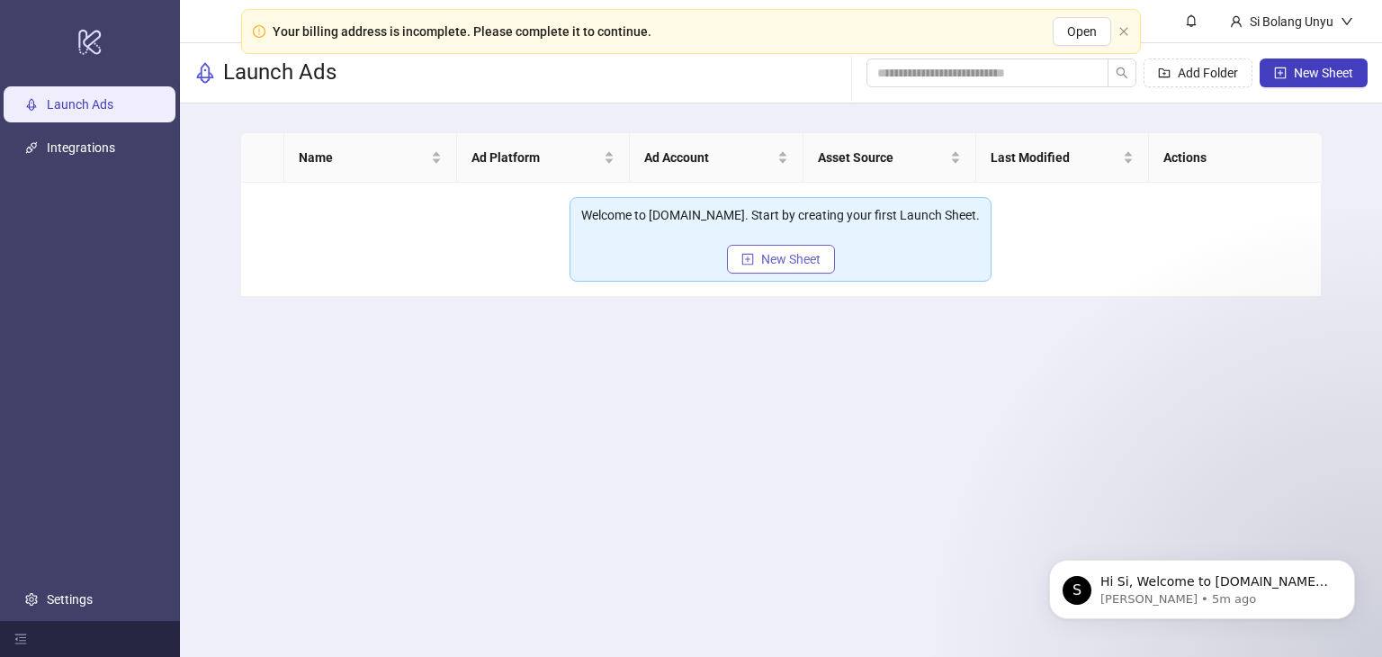
click at [816, 258] on span "New Sheet" at bounding box center [790, 259] width 59 height 14
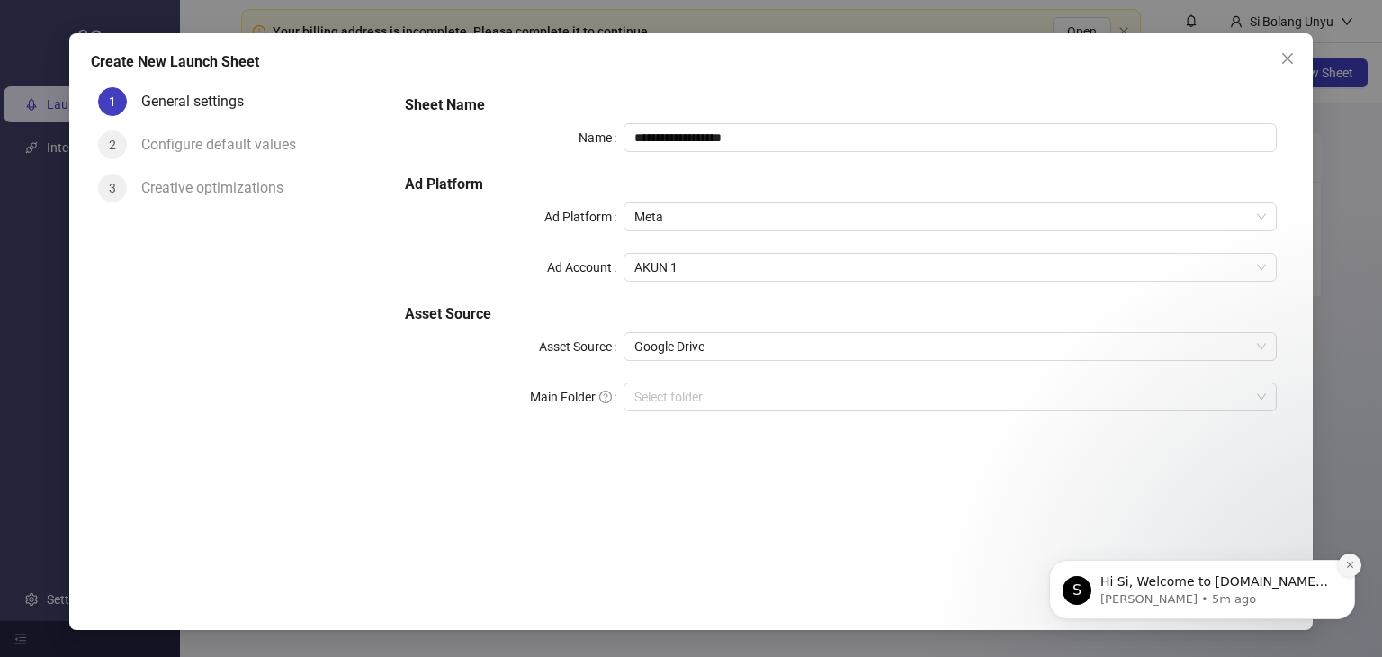
click at [1354, 554] on button "Dismiss notification" at bounding box center [1349, 564] width 23 height 23
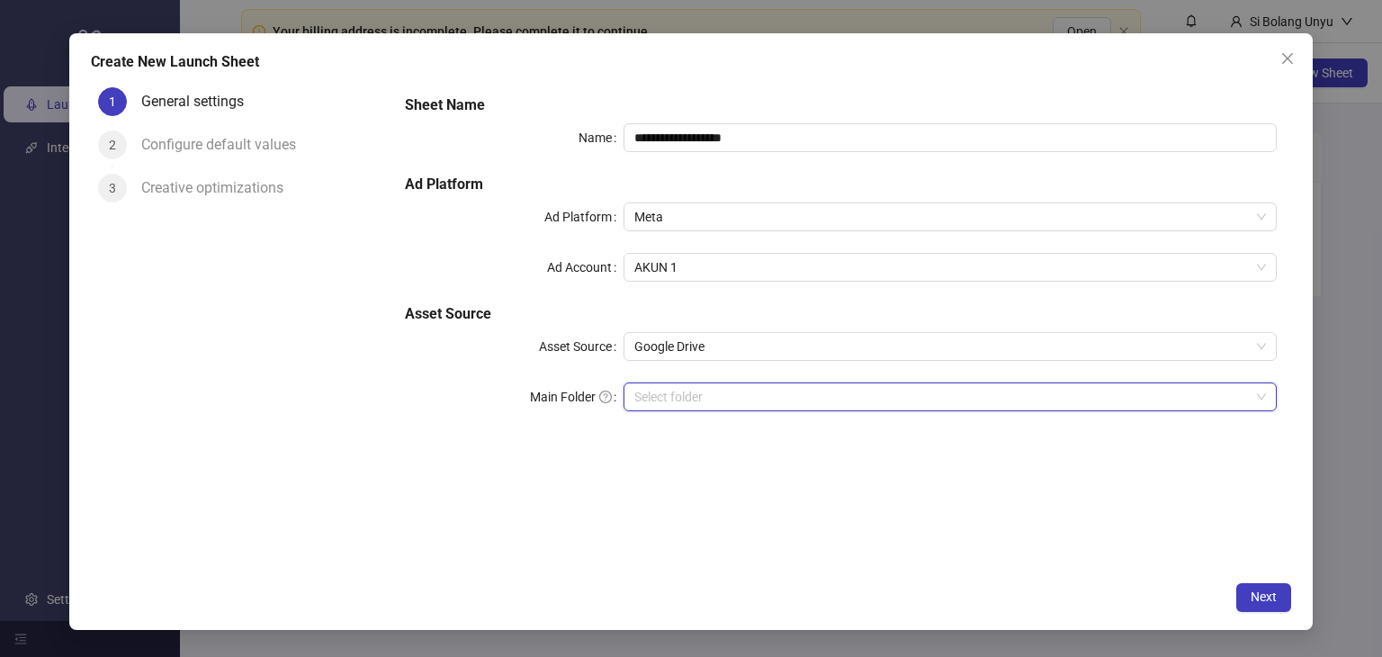
click at [760, 383] on input "Main Folder" at bounding box center [942, 396] width 616 height 27
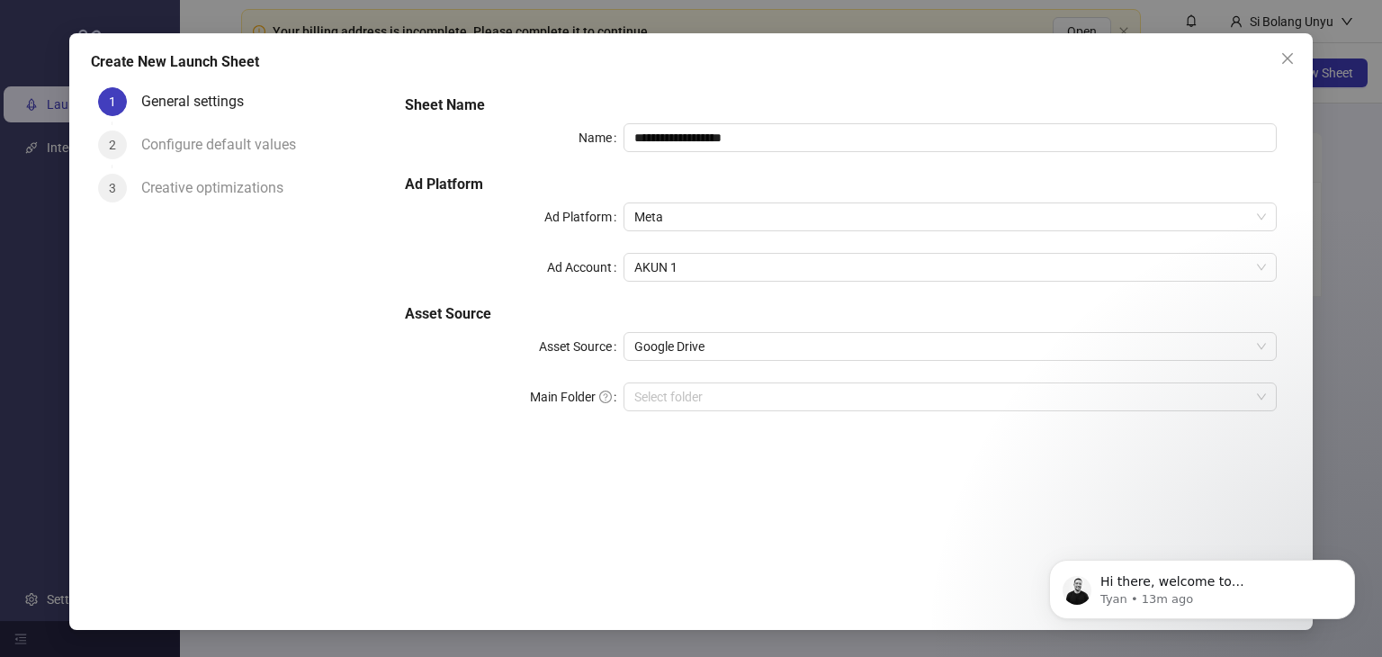
drag, startPoint x: 843, startPoint y: 98, endPoint x: 841, endPoint y: 116, distance: 18.2
click at [843, 98] on h5 "Sheet Name" at bounding box center [841, 105] width 872 height 22
click at [1355, 557] on button "Dismiss notification" at bounding box center [1349, 564] width 23 height 23
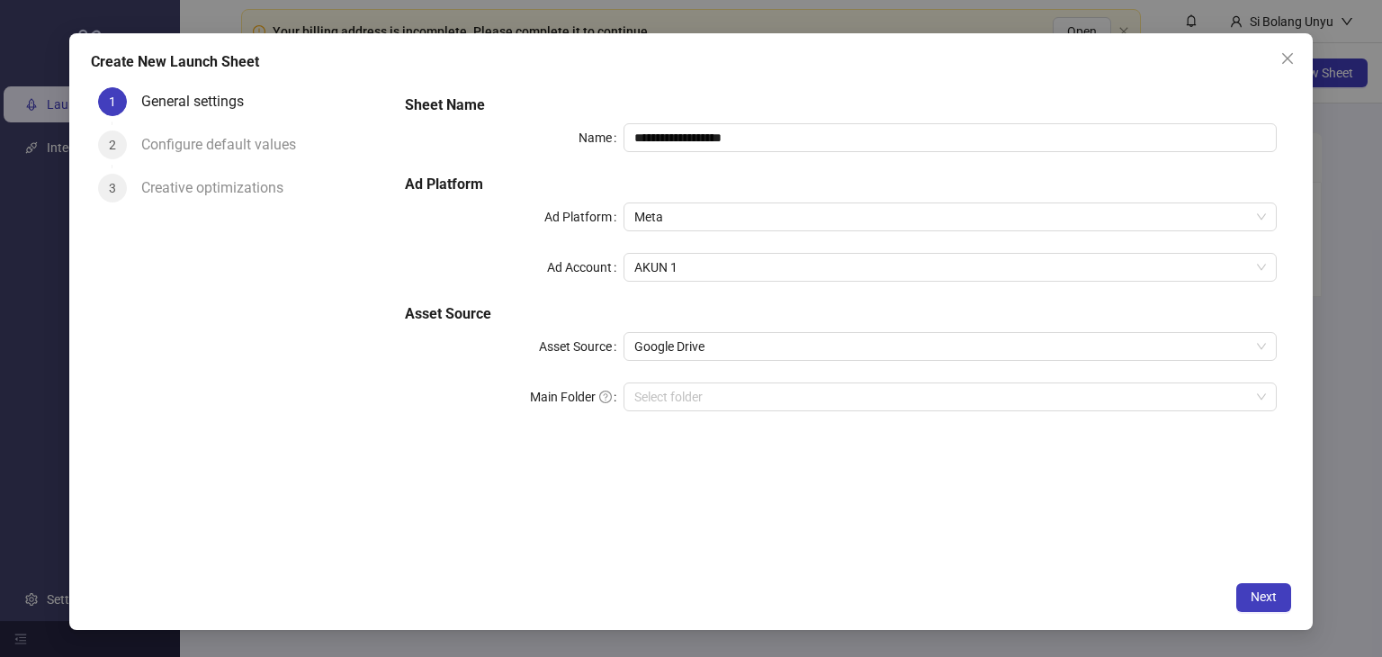
click at [838, 241] on div "**********" at bounding box center [841, 263] width 886 height 353
